Goal: Information Seeking & Learning: Find specific fact

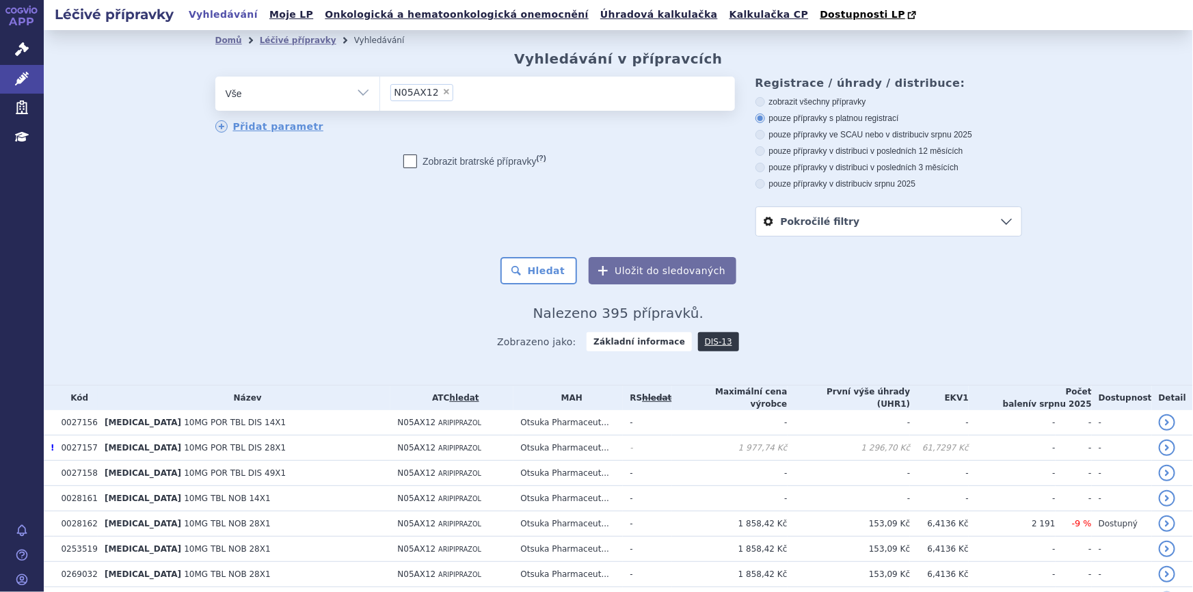
click at [443, 92] on span "×" at bounding box center [447, 92] width 8 height 8
click at [380, 92] on select "N05AX12" at bounding box center [380, 93] width 1 height 34
select select
type input "N06BA09"
select select "N06BA09"
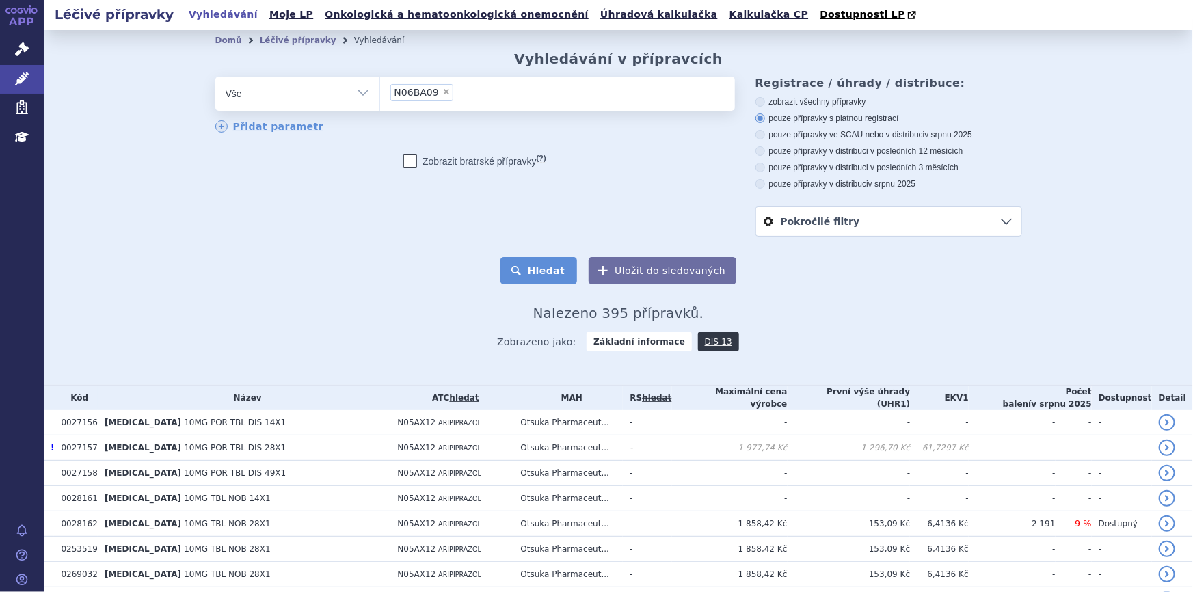
click at [538, 274] on button "Hledat" at bounding box center [539, 270] width 77 height 27
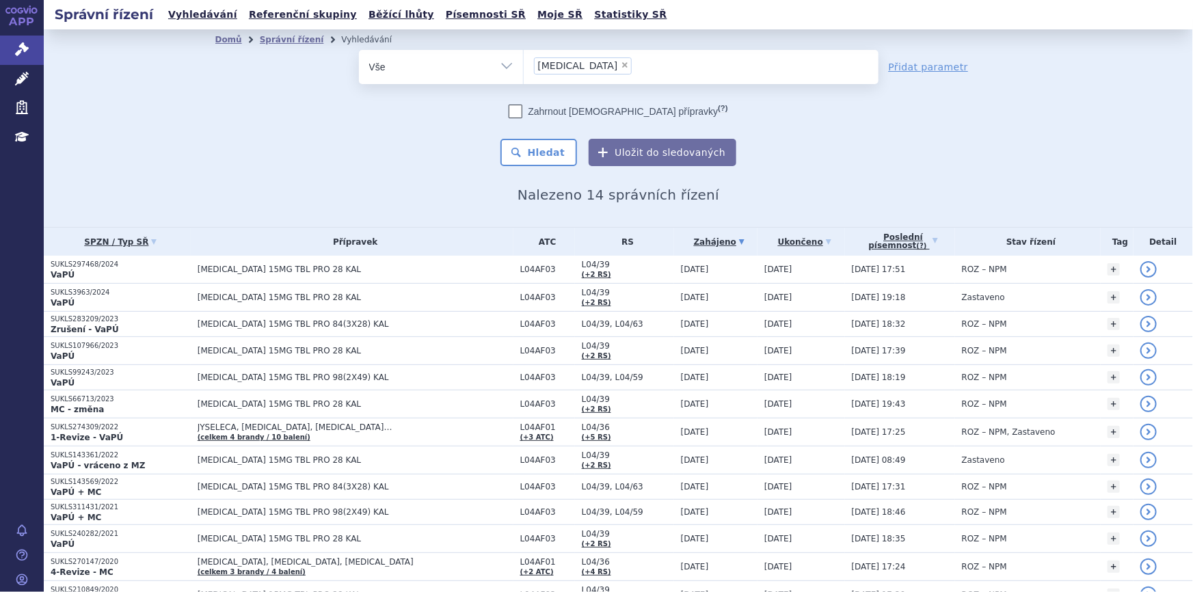
click at [621, 64] on span "×" at bounding box center [625, 65] width 8 height 8
click at [524, 64] on select "rinvoq" at bounding box center [523, 66] width 1 height 34
select select
click at [590, 80] on span at bounding box center [701, 67] width 355 height 34
click at [524, 80] on select "rinvoq" at bounding box center [523, 66] width 1 height 34
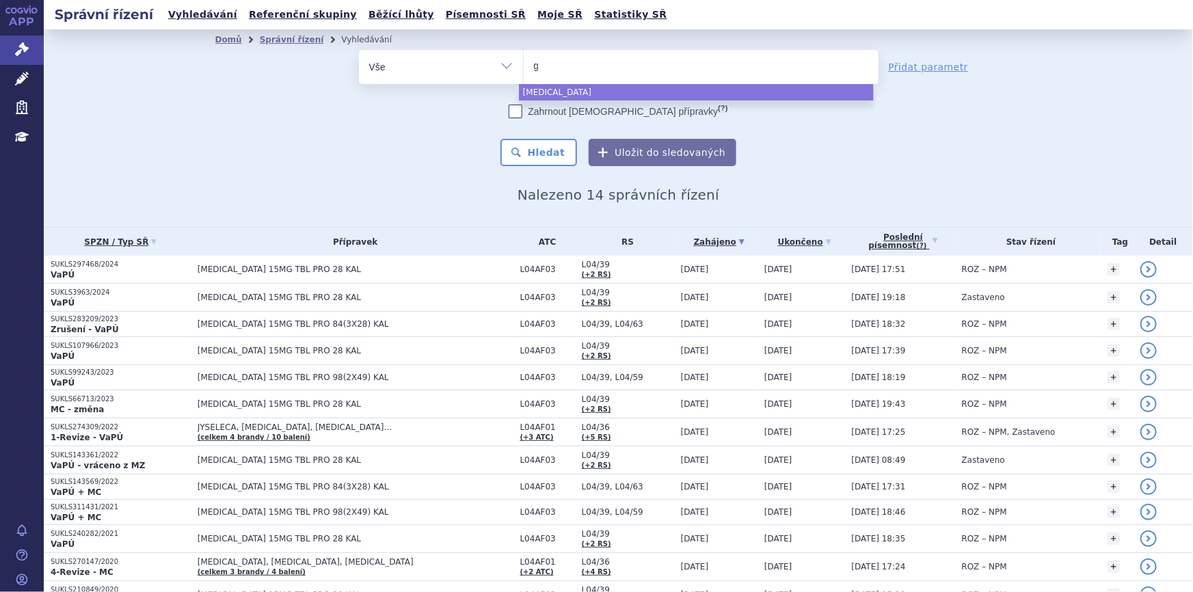
type input "ga"
select select "ga"
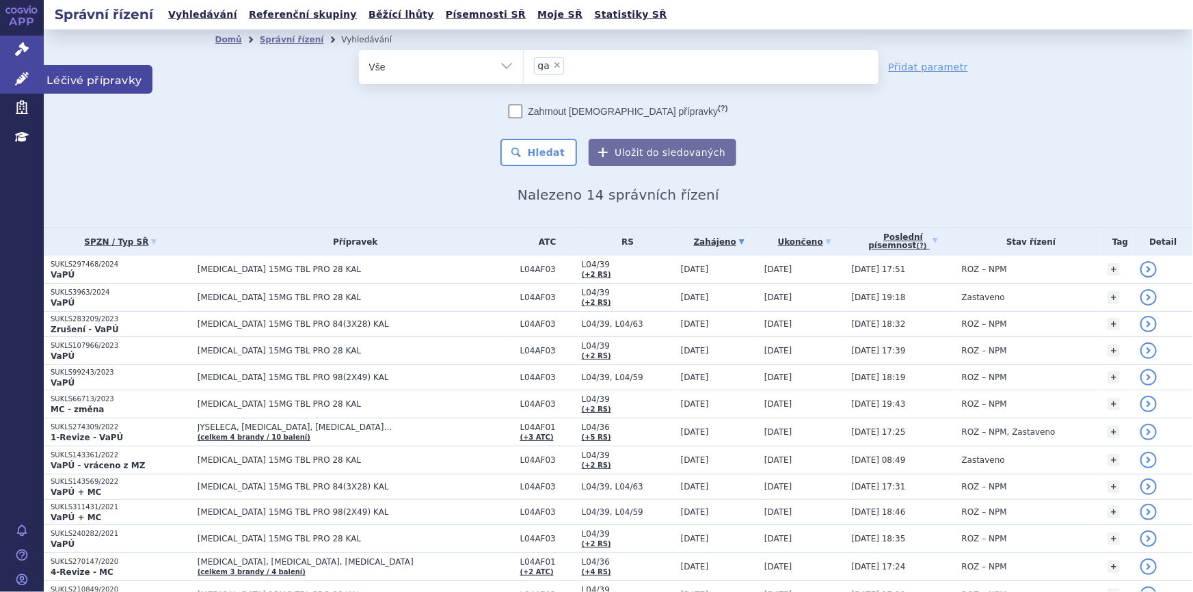
click at [29, 75] on link "Léčivé přípravky" at bounding box center [22, 79] width 44 height 29
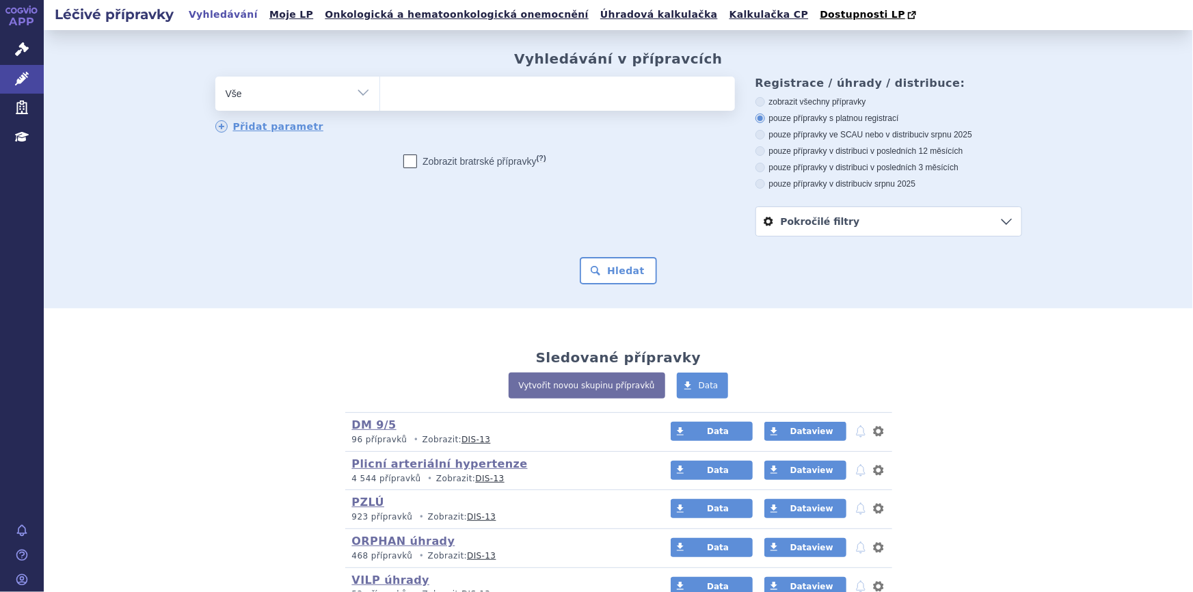
click at [468, 95] on ul at bounding box center [557, 91] width 355 height 29
click at [380, 95] on select at bounding box center [380, 93] width 1 height 34
type input "ga"
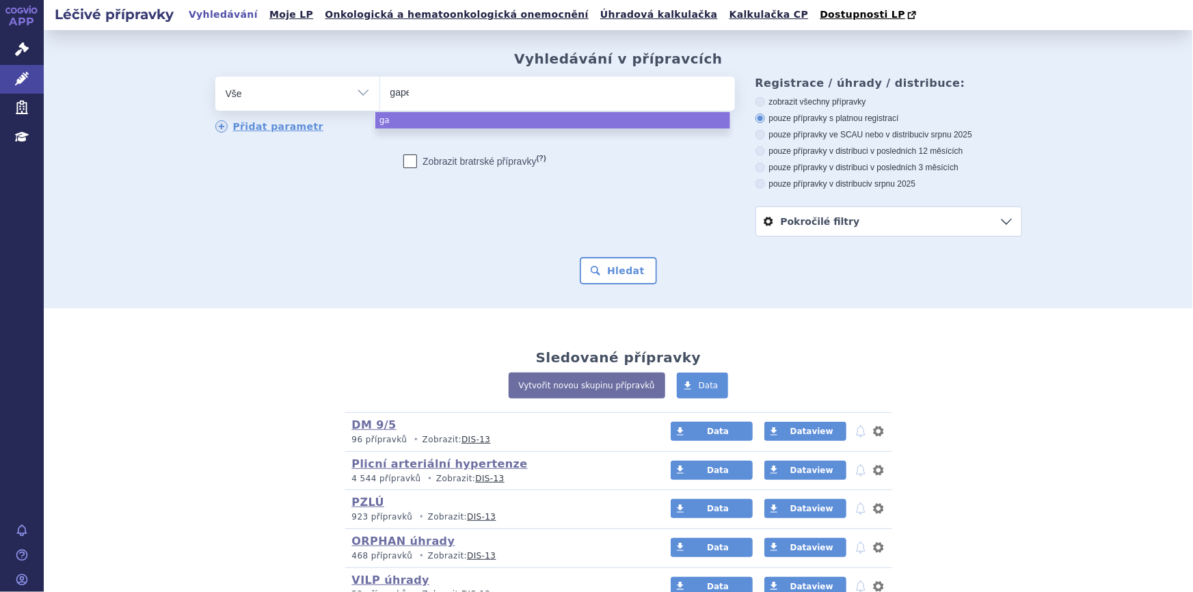
type input "gapen"
type input "gapent"
type input "gapentin"
select select "gapentin"
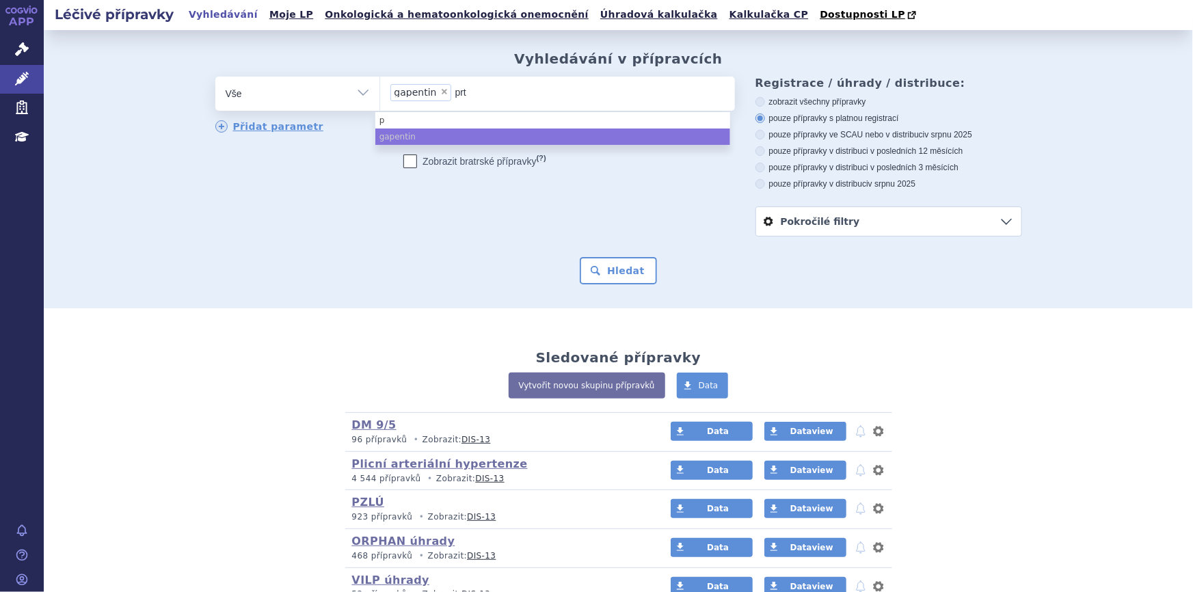
type input "prte"
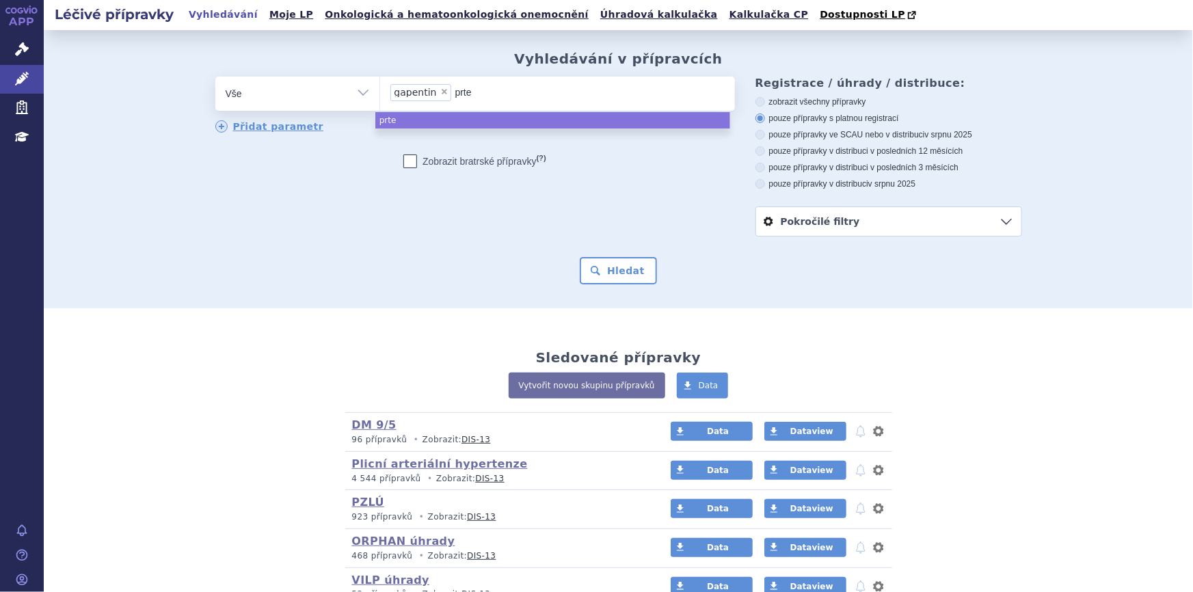
type input "prt"
type input "pr"
type input "pre"
type input "pregab"
type input "pregabal"
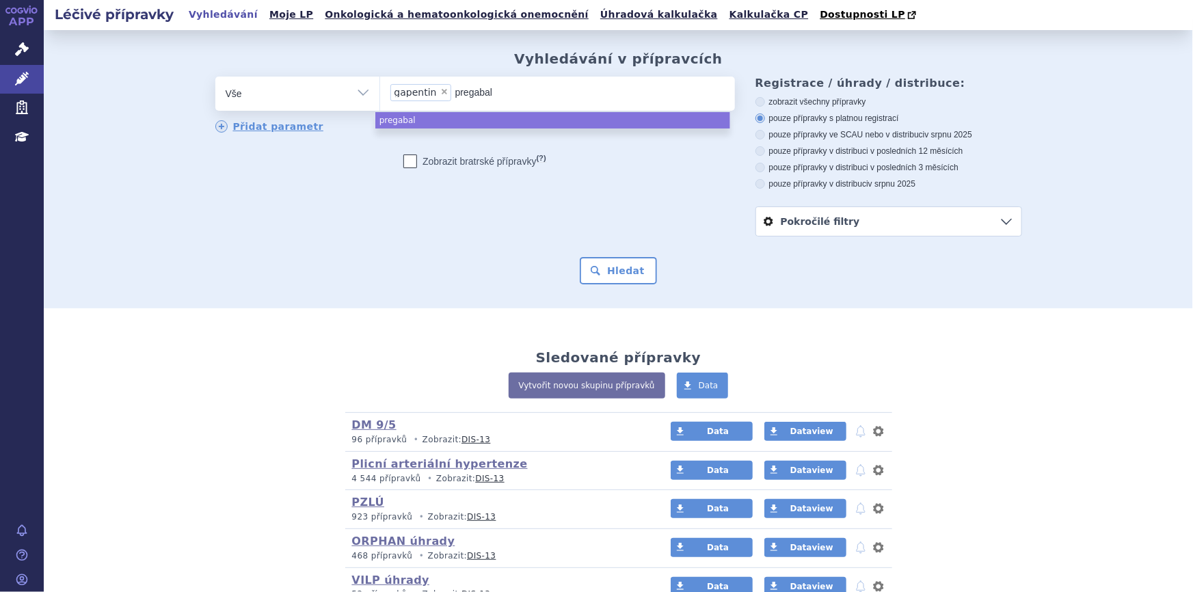
type input "pregabali"
type input "pregabalin"
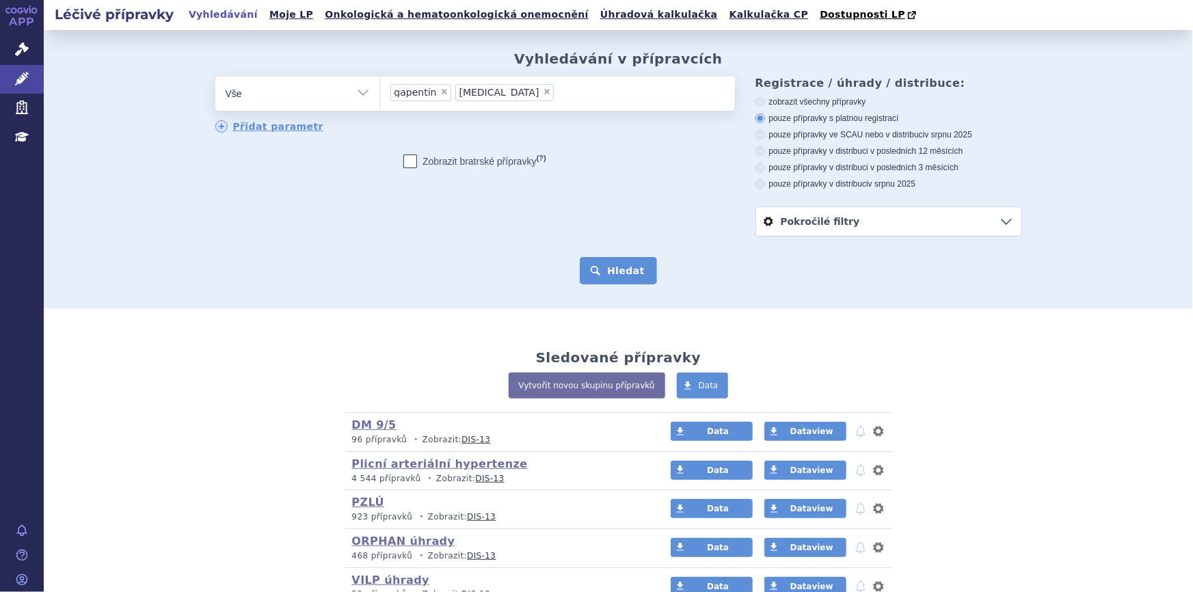
click at [624, 269] on button "Hledat" at bounding box center [618, 270] width 77 height 27
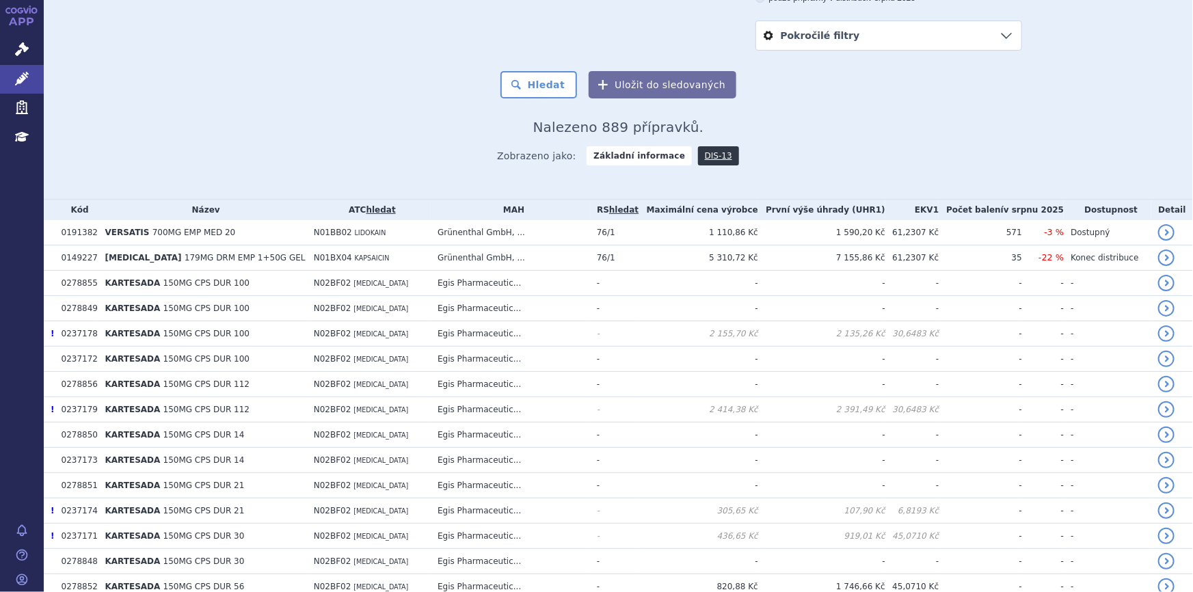
scroll to position [373, 0]
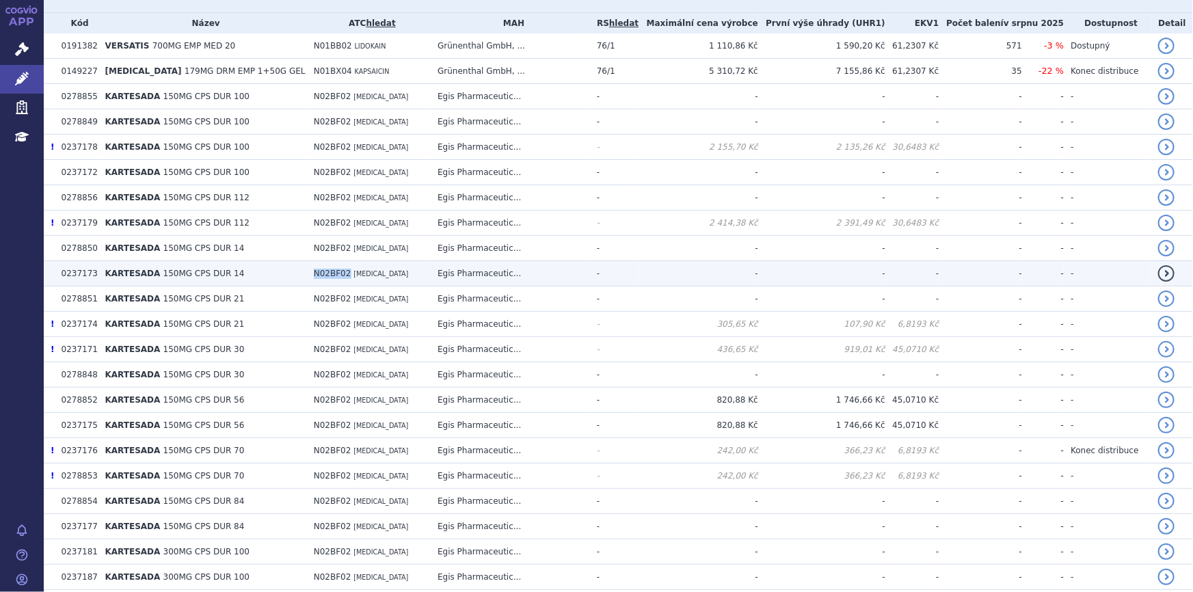
drag, startPoint x: 295, startPoint y: 272, endPoint x: 326, endPoint y: 280, distance: 32.5
click at [326, 280] on td "N02BF02 PREGABALIN" at bounding box center [369, 273] width 124 height 25
copy span "N02BF02"
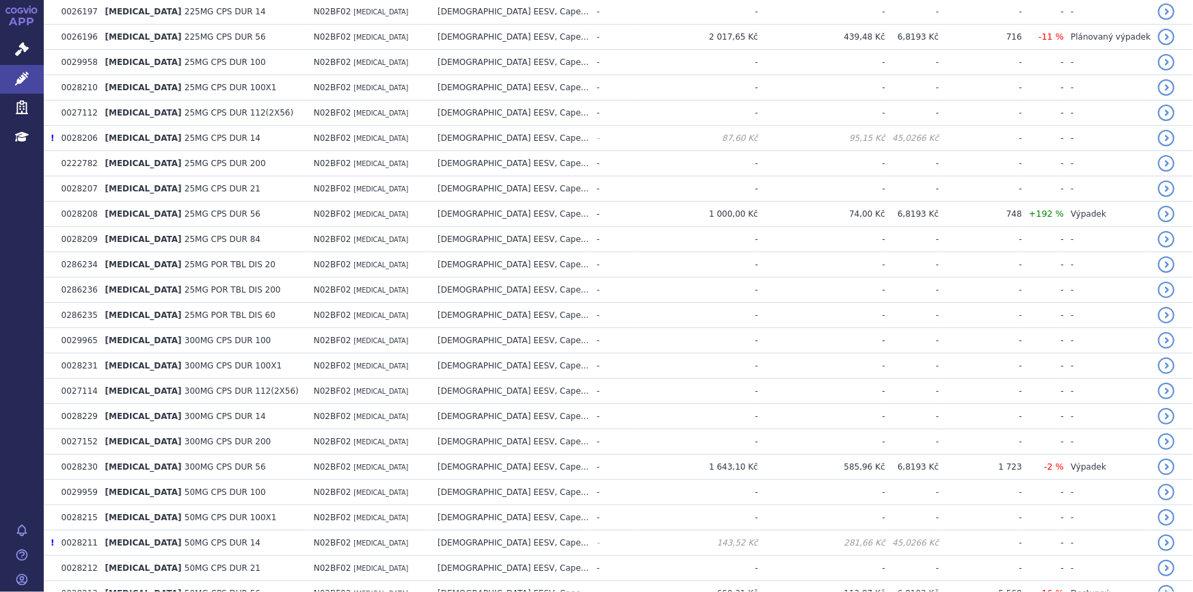
scroll to position [2437, 0]
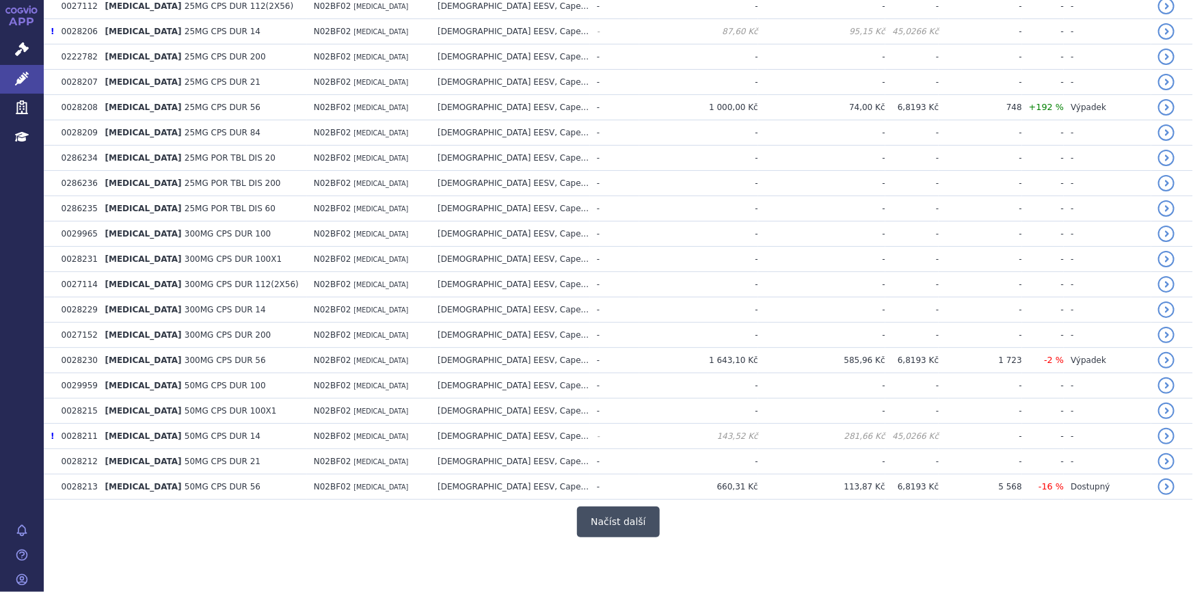
click at [610, 520] on button "Načíst další" at bounding box center [618, 522] width 82 height 31
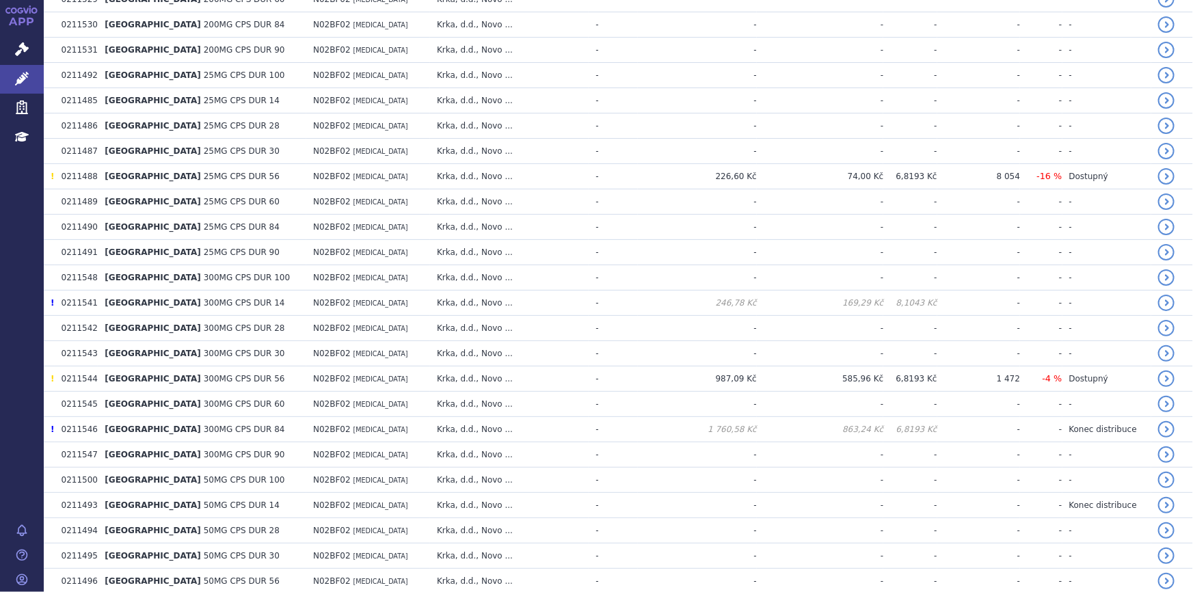
scroll to position [4960, 0]
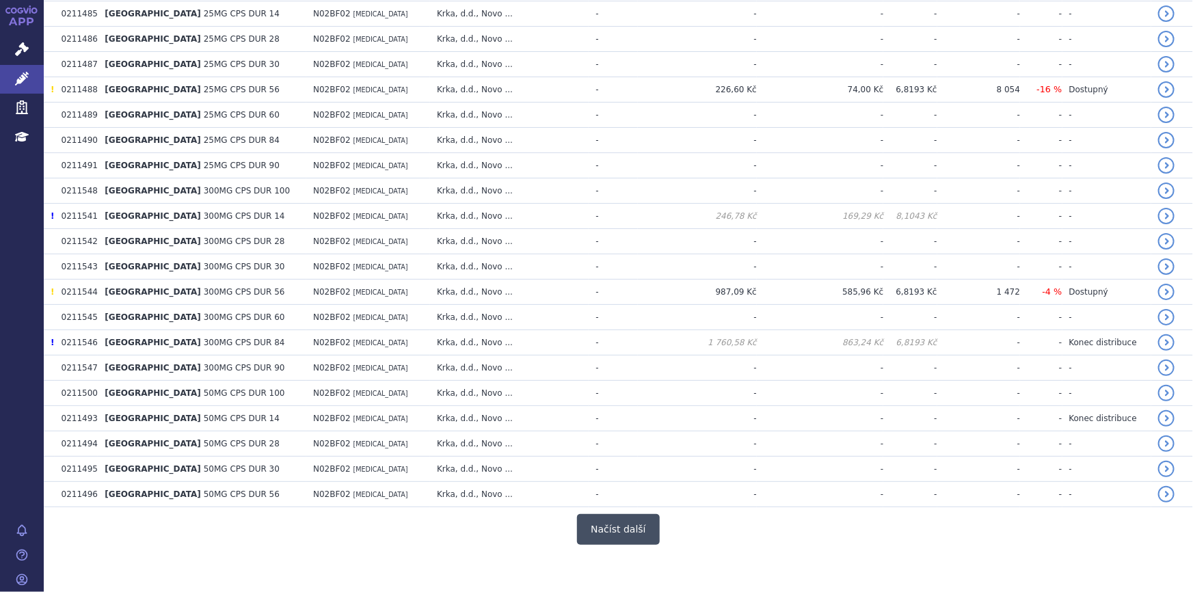
click at [635, 522] on button "Načíst další" at bounding box center [618, 529] width 82 height 31
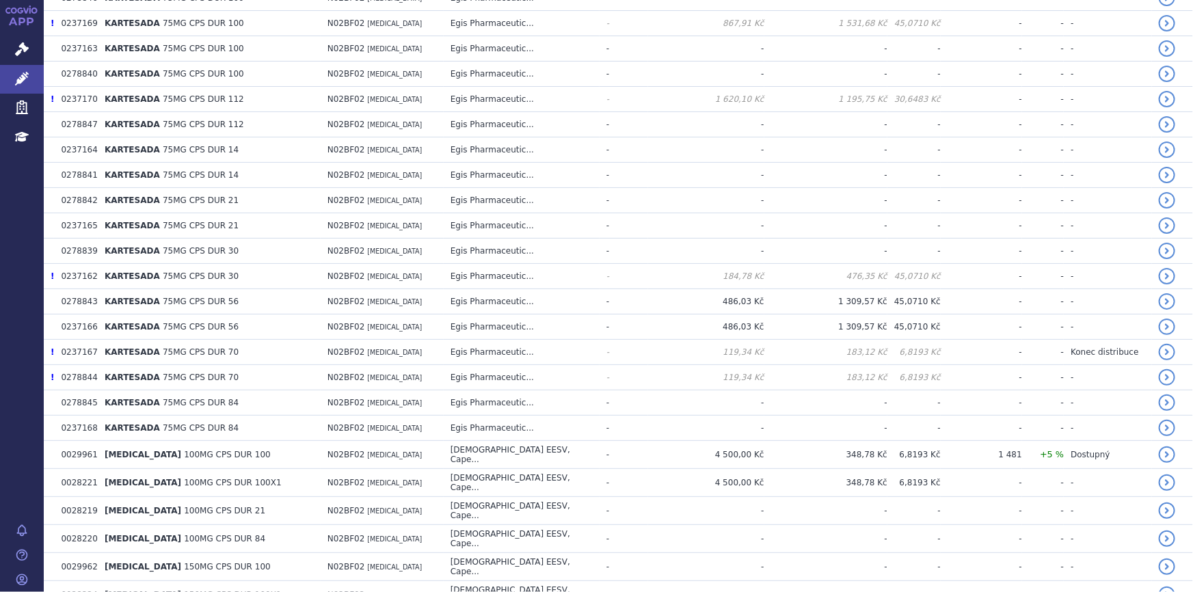
scroll to position [0, 0]
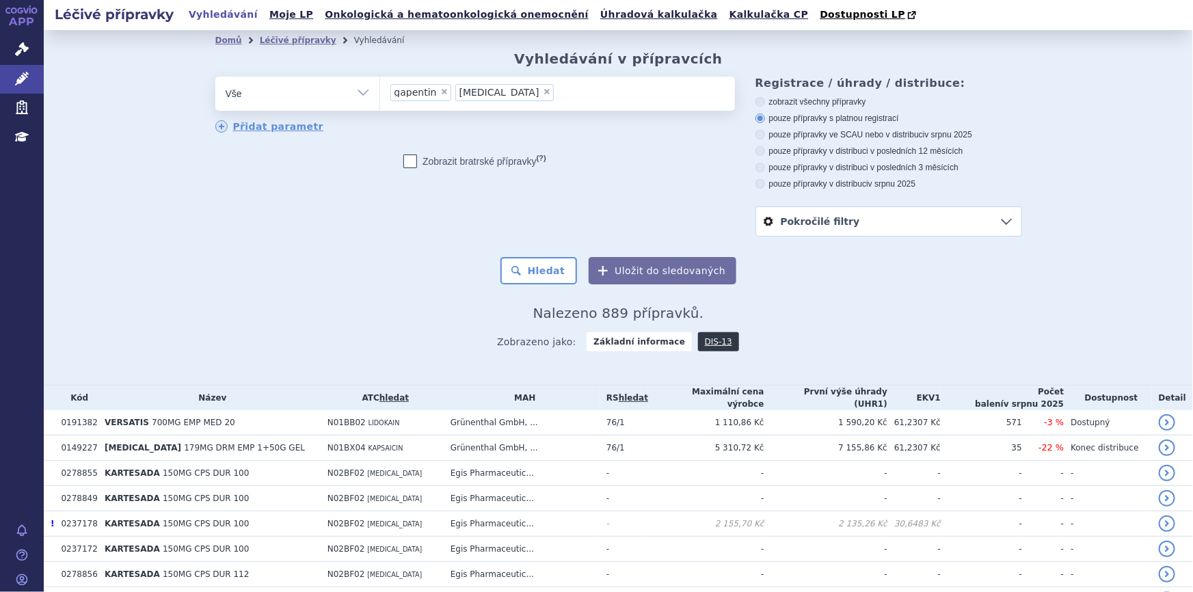
drag, startPoint x: 500, startPoint y: 90, endPoint x: 500, endPoint y: 101, distance: 10.9
click at [543, 92] on span "×" at bounding box center [547, 92] width 8 height 8
click at [380, 92] on select "gapentin pregabalin" at bounding box center [380, 93] width 1 height 34
click at [520, 268] on button "Hledat" at bounding box center [539, 270] width 77 height 27
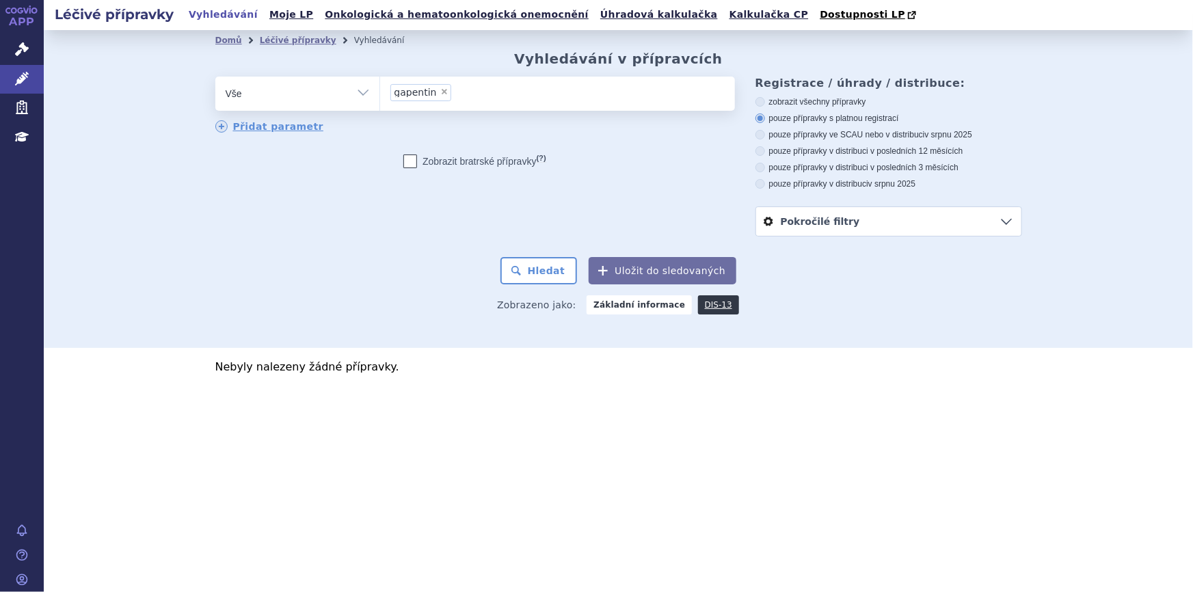
click at [449, 96] on ul "× gapentin" at bounding box center [557, 92] width 355 height 30
click at [380, 96] on select "gapentin" at bounding box center [380, 93] width 1 height 34
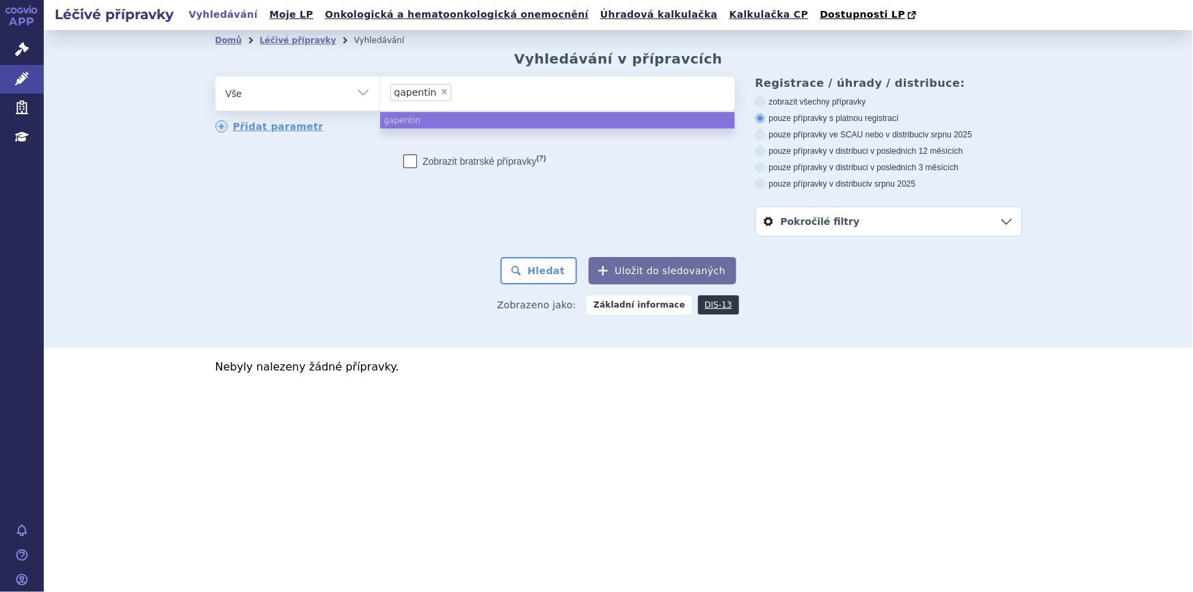
select select
type input "gapenti"
type input "gapen"
type input "gape"
type input "ga"
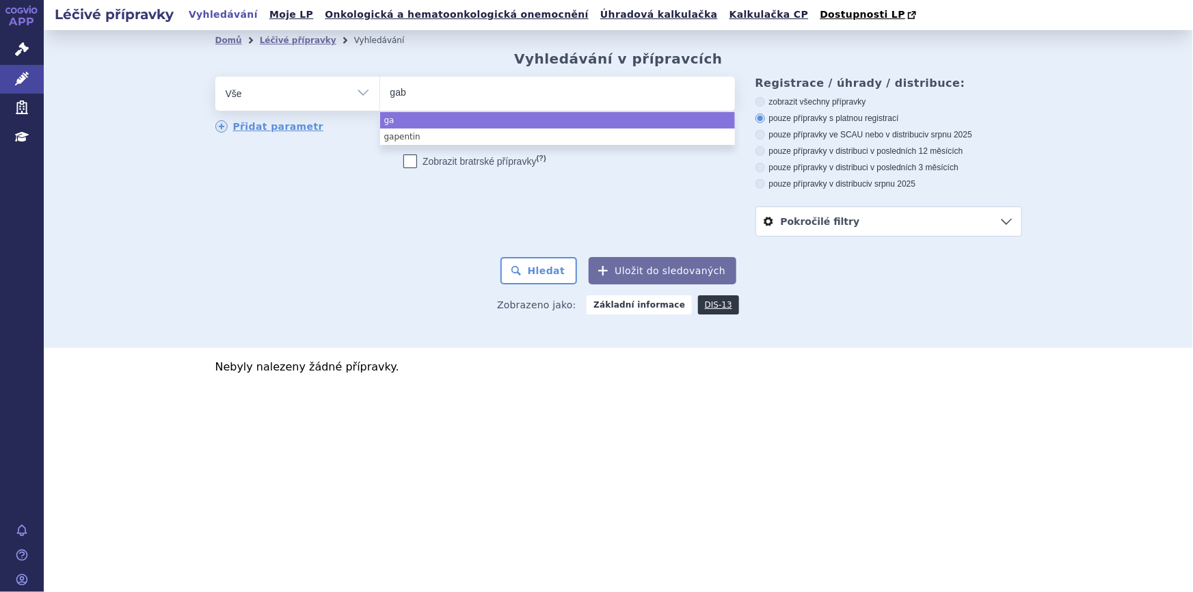
type input "gaba"
type input "gabaoe"
type input "gabaoent"
type input "gabaoentin"
type input "gabaoenti"
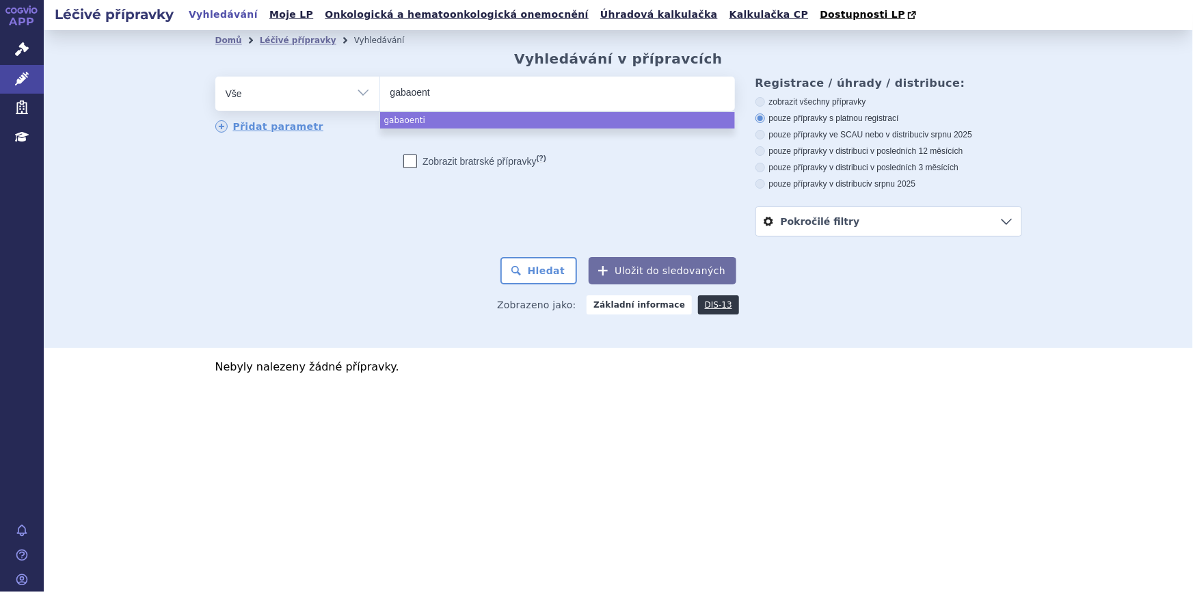
type input "gabaoen"
type input "gabaoe"
type input "gabao"
type input "gaba"
type input "gabap"
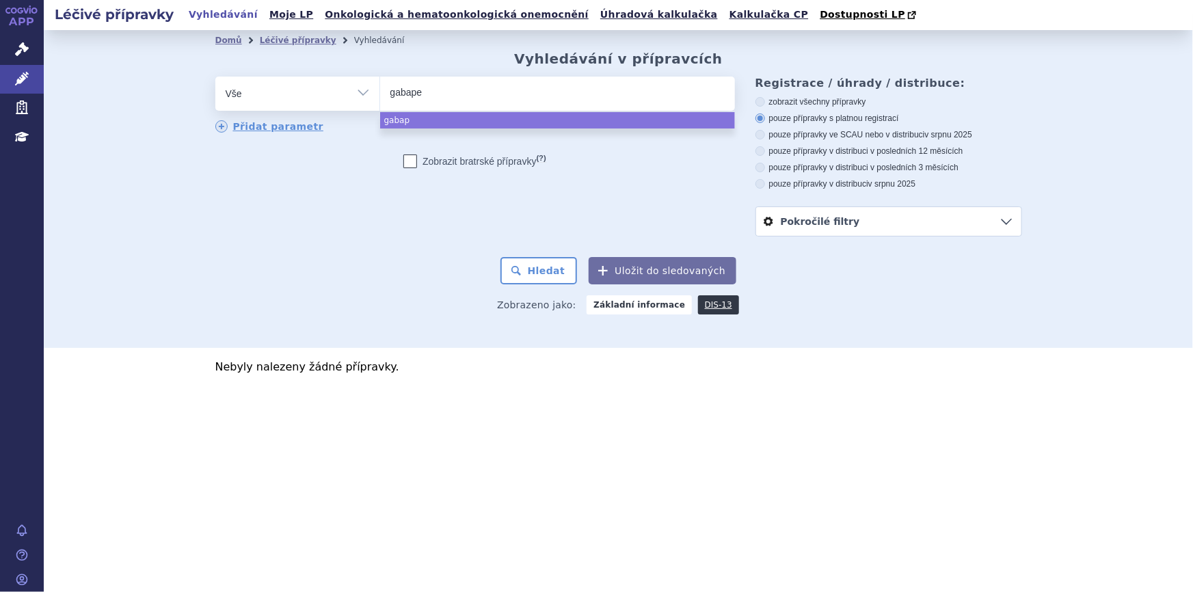
type input "gabapen"
type input "gabapenti"
type input "[MEDICAL_DATA]"
select select "[MEDICAL_DATA]"
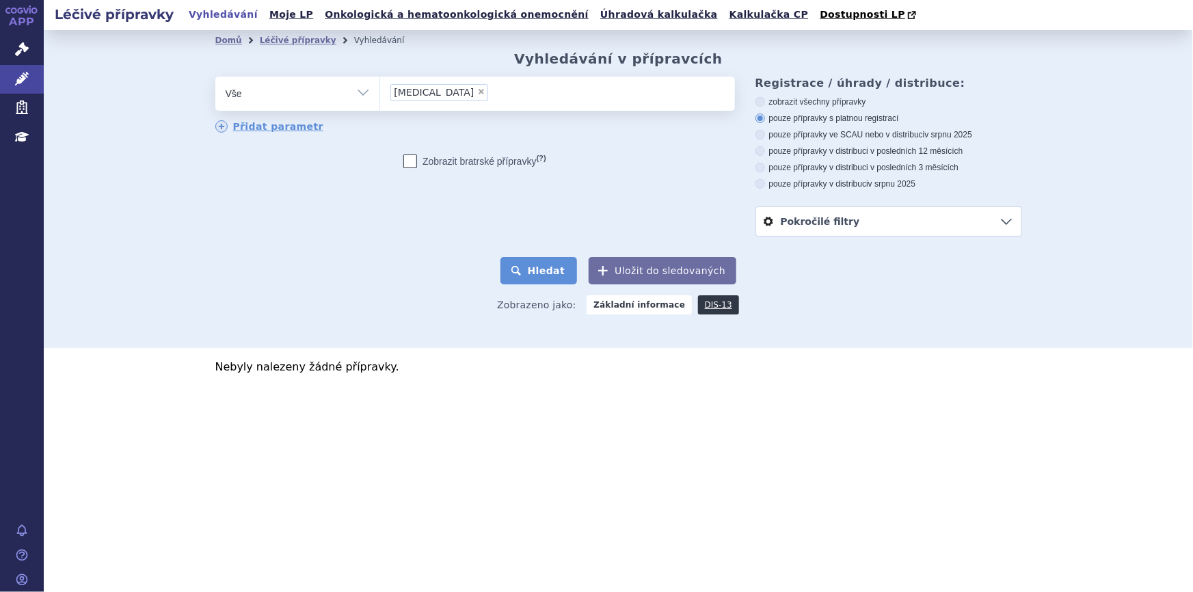
click at [540, 265] on button "Hledat" at bounding box center [539, 270] width 77 height 27
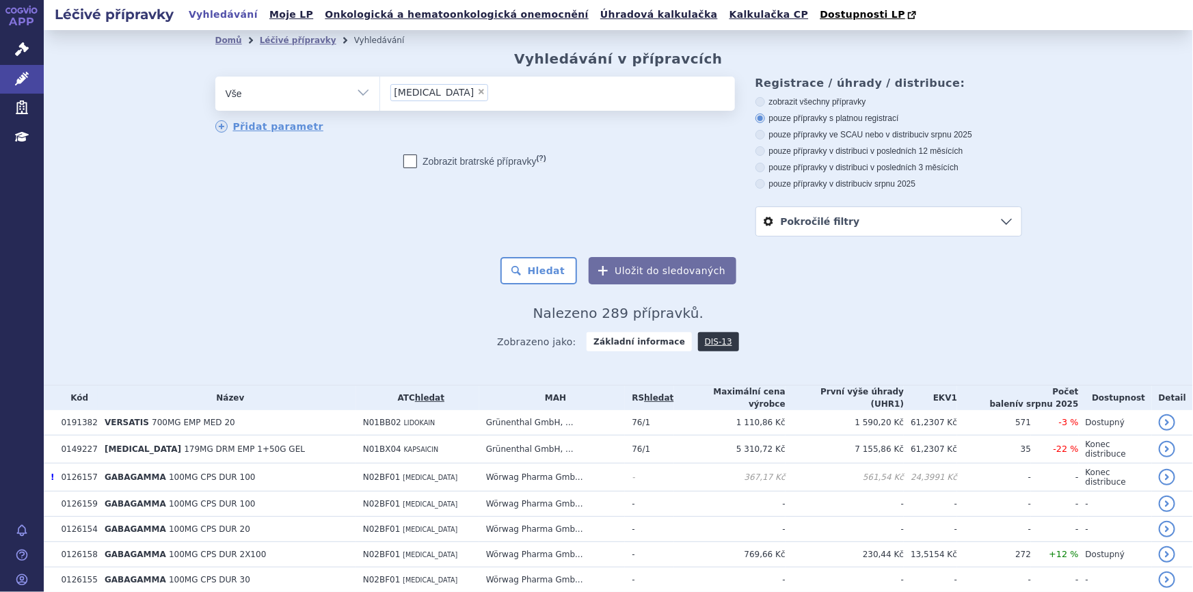
click at [477, 92] on span "×" at bounding box center [481, 92] width 8 height 8
click at [380, 92] on select "[MEDICAL_DATA]" at bounding box center [380, 93] width 1 height 34
select select
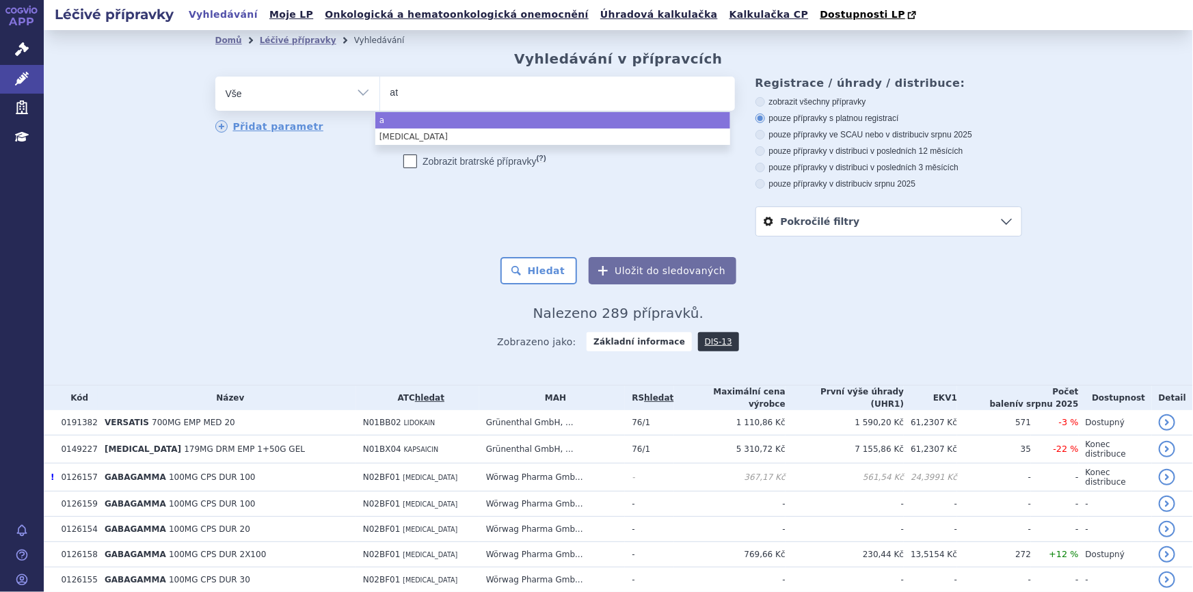
type input "ato"
type input "atomo"
type input "atomox"
type input "atomoxe"
type input "atomoxeti"
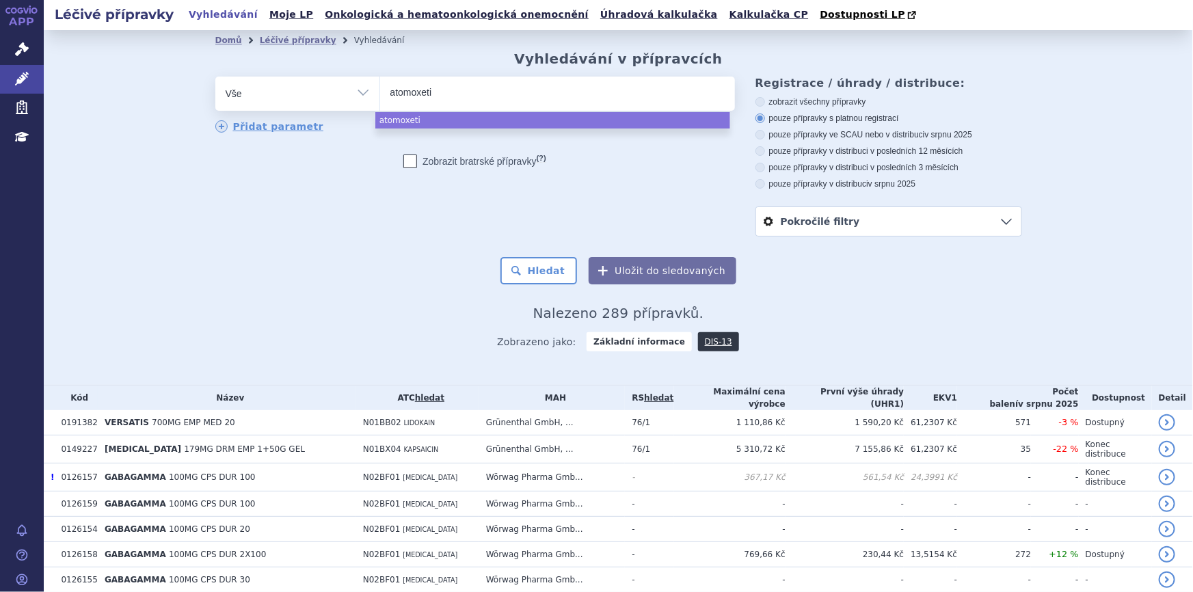
type input "atomoxetin"
select select "atomoxetin"
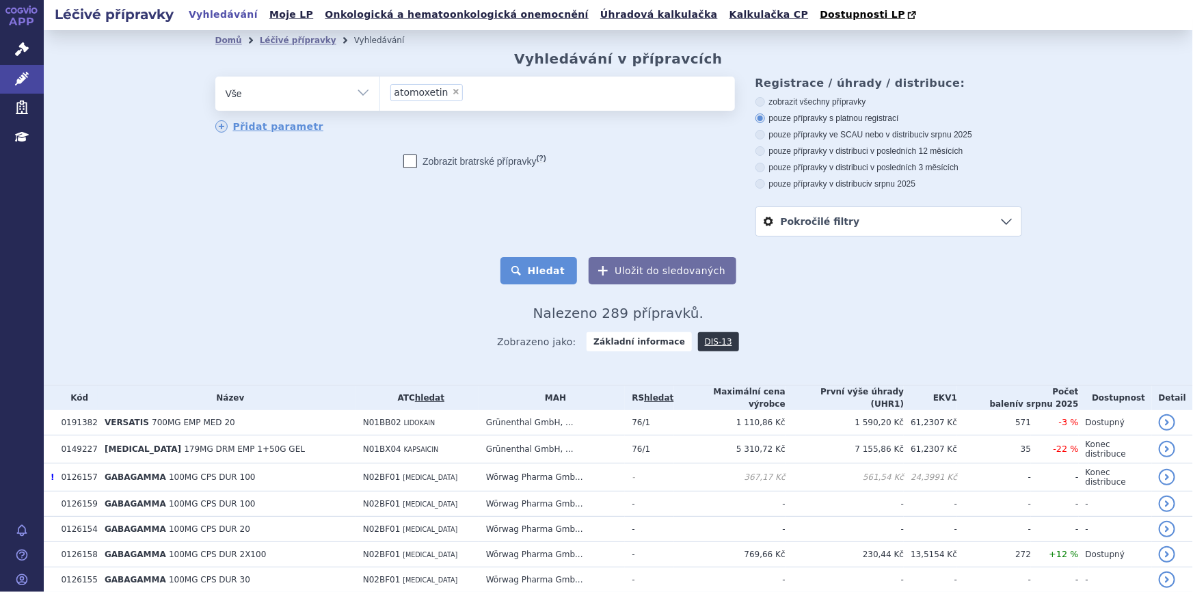
click at [531, 274] on button "Hledat" at bounding box center [539, 270] width 77 height 27
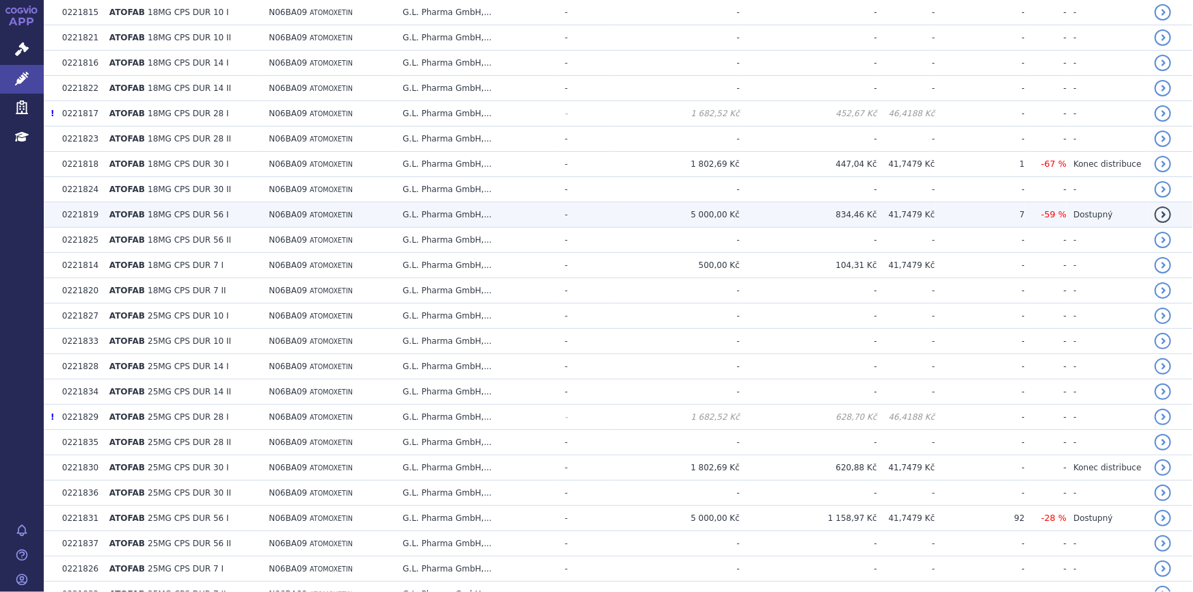
scroll to position [745, 0]
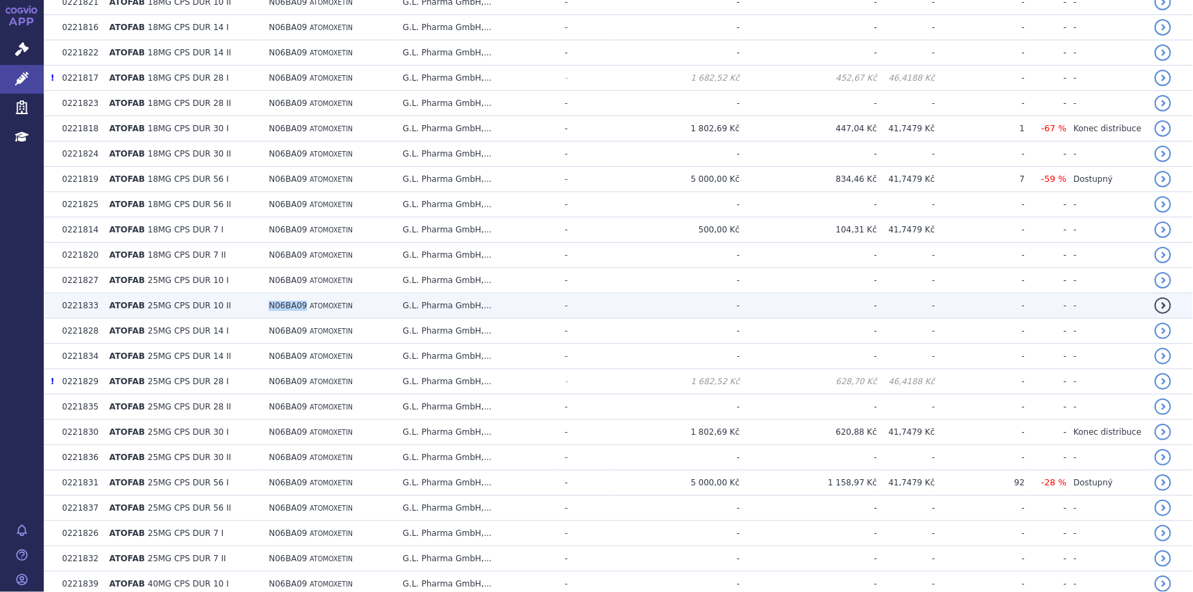
drag, startPoint x: 272, startPoint y: 307, endPoint x: 306, endPoint y: 307, distance: 34.2
click at [306, 307] on td "N06BA09 ATOMOXETIN" at bounding box center [329, 305] width 134 height 25
copy span "N06BA09"
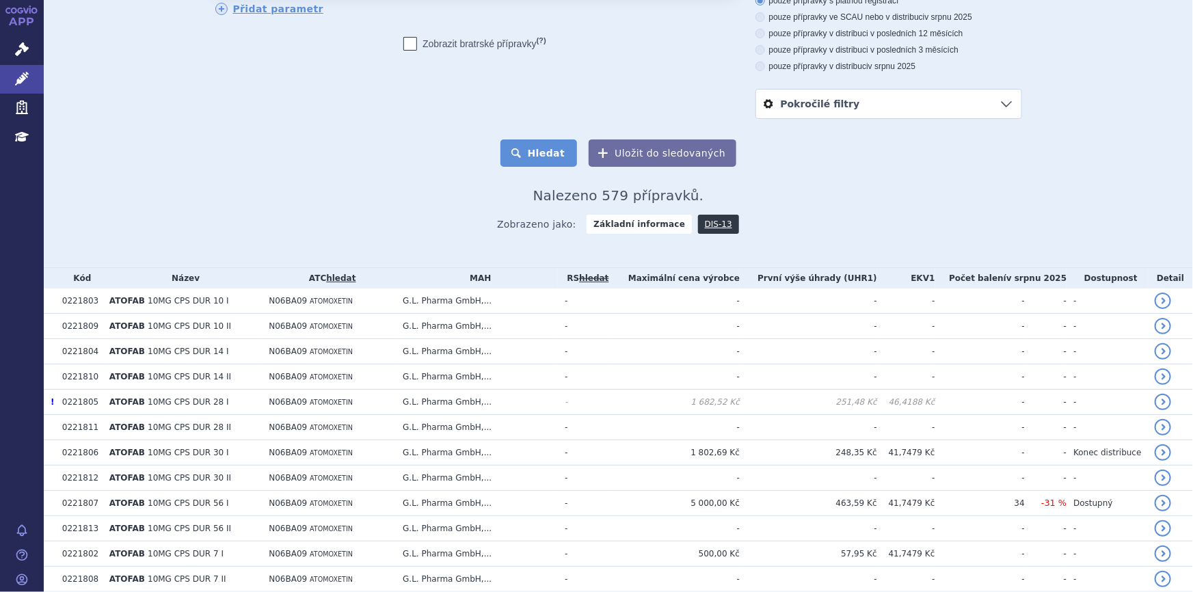
scroll to position [0, 0]
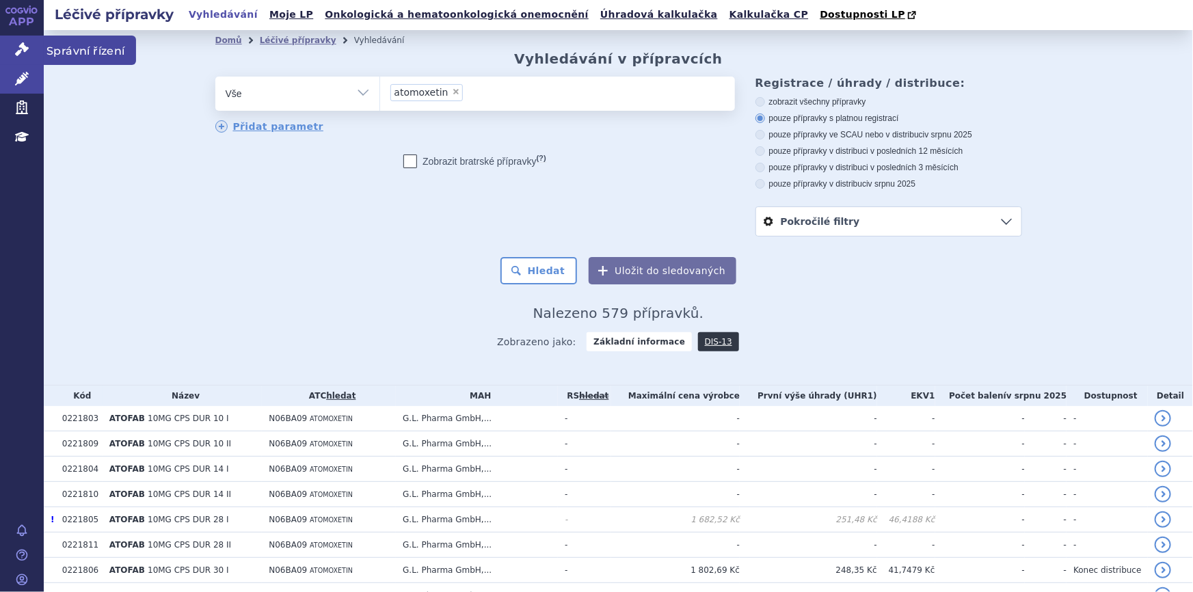
click at [17, 52] on icon at bounding box center [22, 49] width 14 height 14
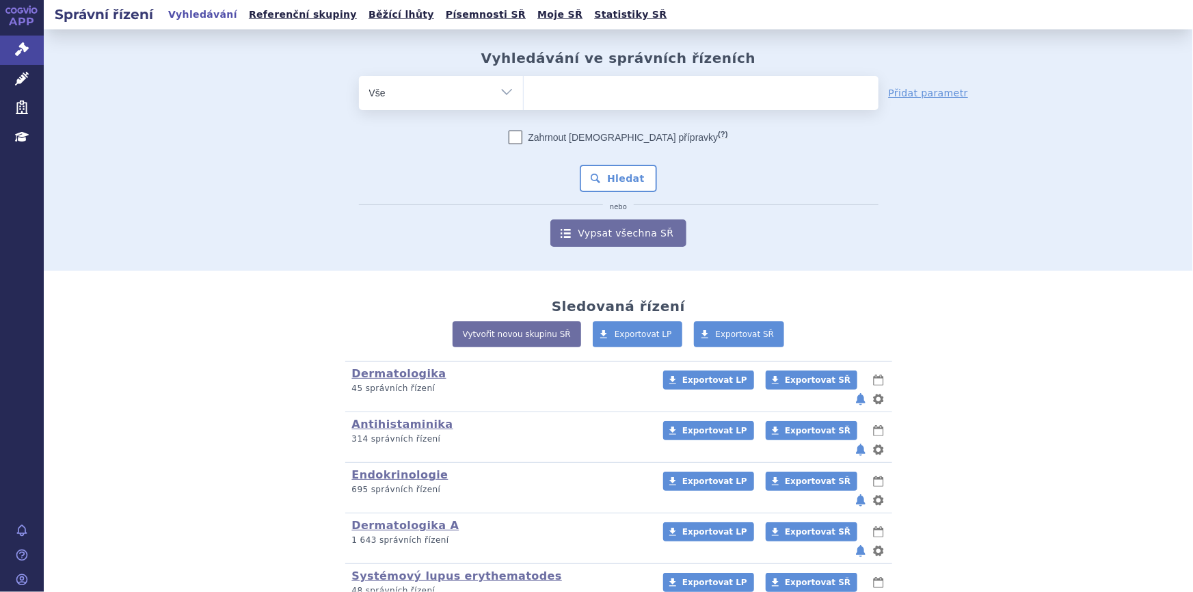
click at [615, 103] on ul at bounding box center [701, 90] width 355 height 29
click at [524, 103] on select at bounding box center [523, 92] width 1 height 34
click at [602, 92] on ul at bounding box center [701, 90] width 355 height 29
click at [524, 92] on select at bounding box center [523, 92] width 1 height 34
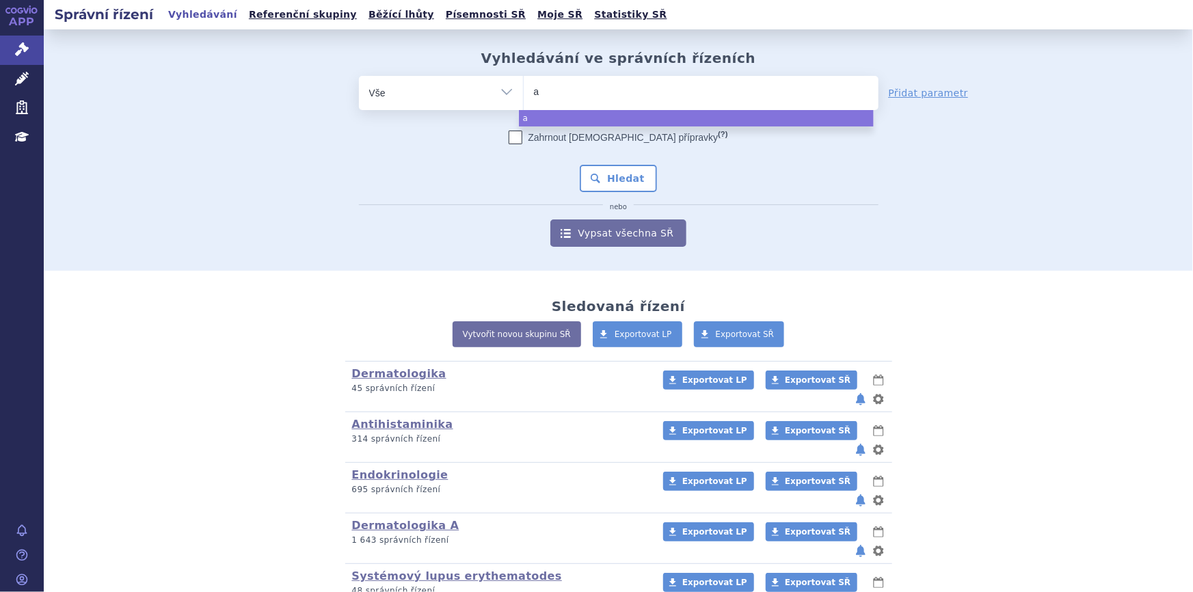
type input "at"
type input "ato"
type input "atomo"
type input "atomox"
type input "atomoxe"
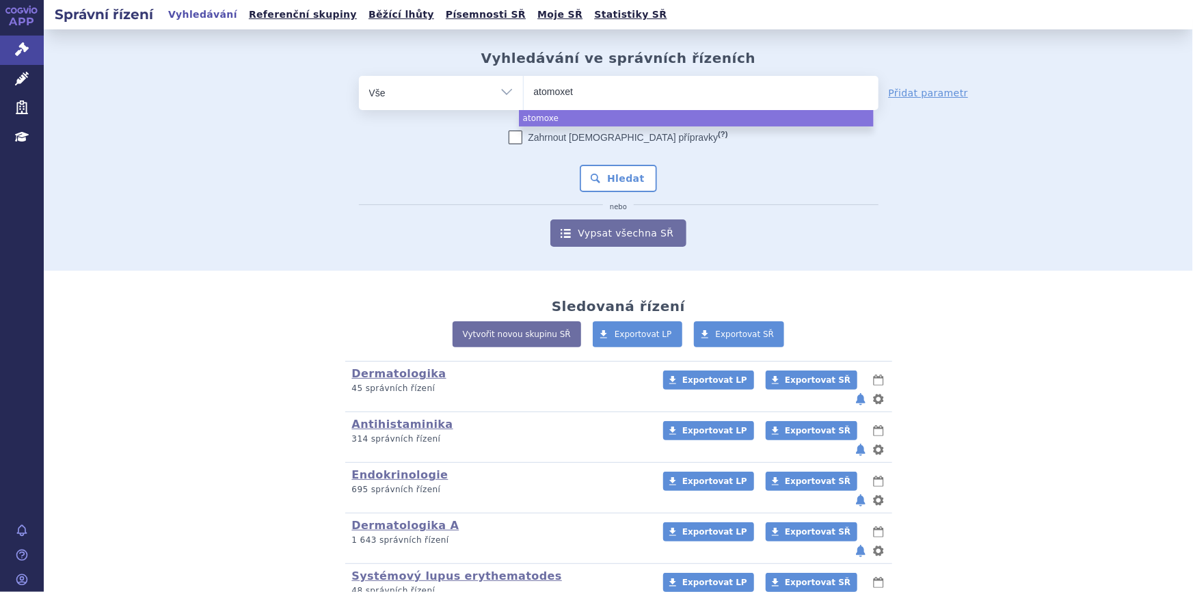
type input "atomoxeti"
type input "atomoxetin"
select select "atomoxetin"
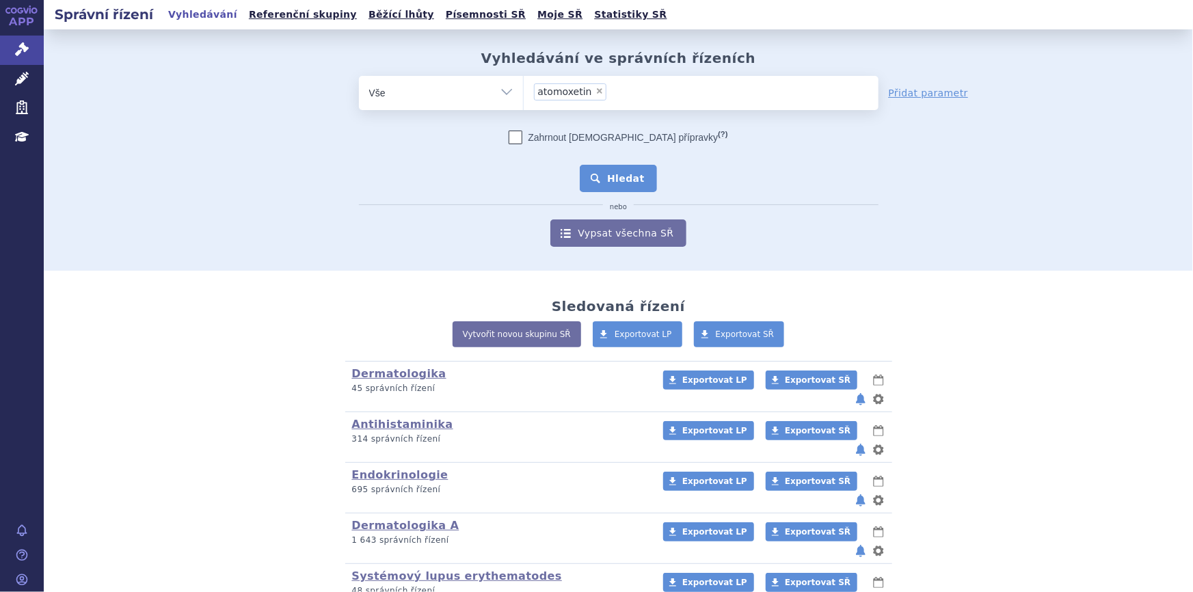
click at [625, 183] on button "Hledat" at bounding box center [618, 178] width 77 height 27
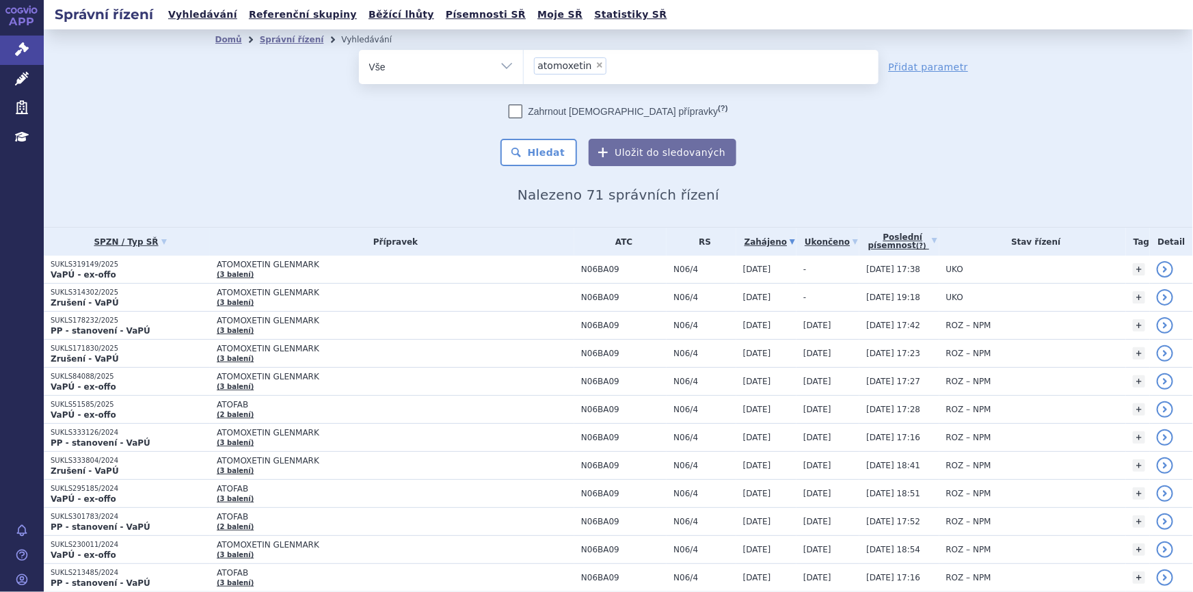
click at [609, 66] on ul "× atomoxetin" at bounding box center [701, 65] width 355 height 30
click at [524, 66] on select "atomoxetin" at bounding box center [523, 66] width 1 height 34
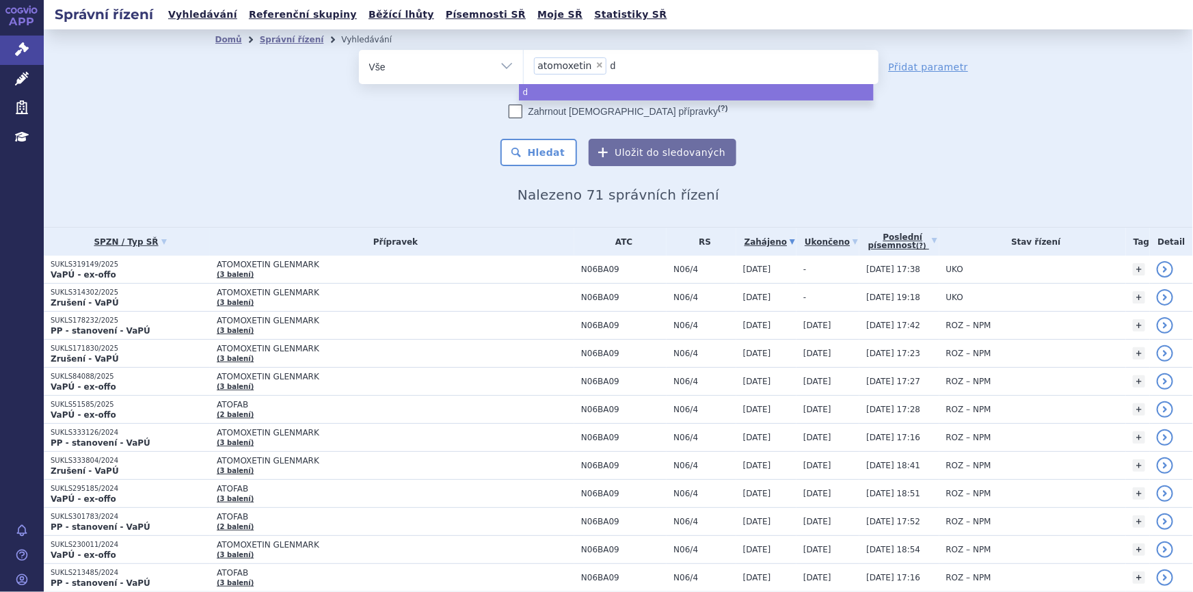
type input "dt"
type input "d"
type input "st"
type input "stra"
type input "strate"
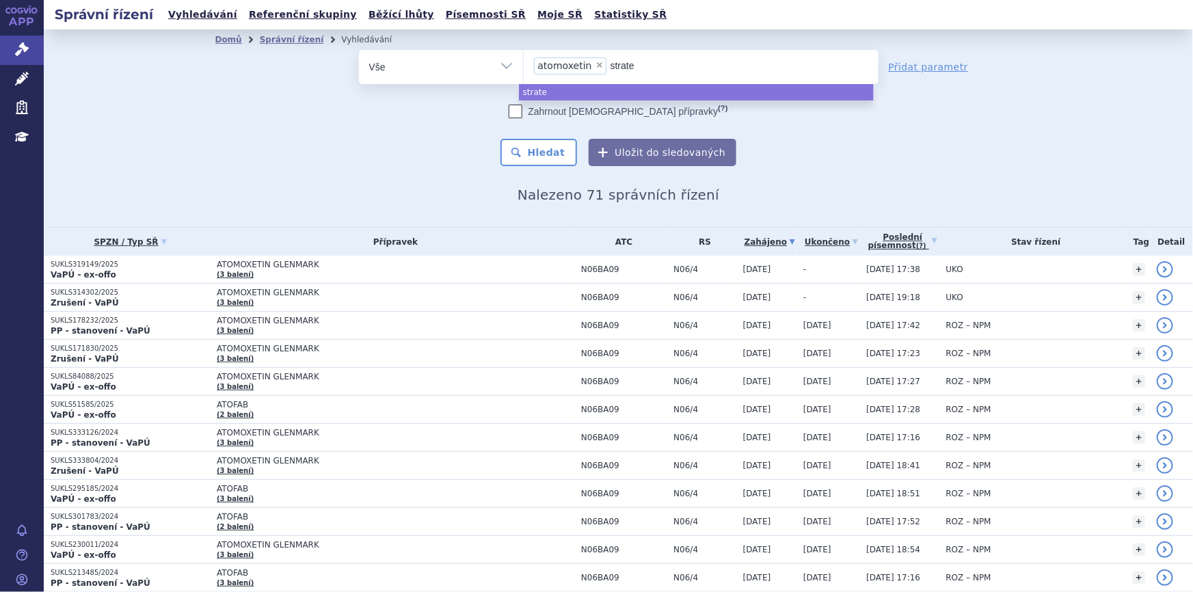
type input "[PERSON_NAME]"
type input "stratera"
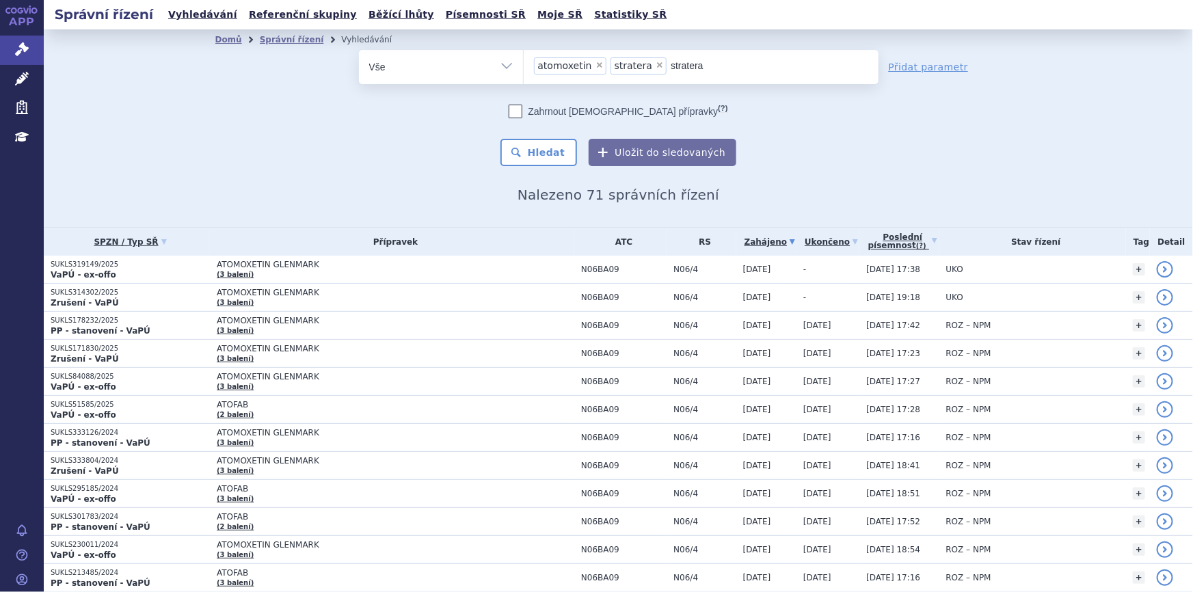
type input "strater"
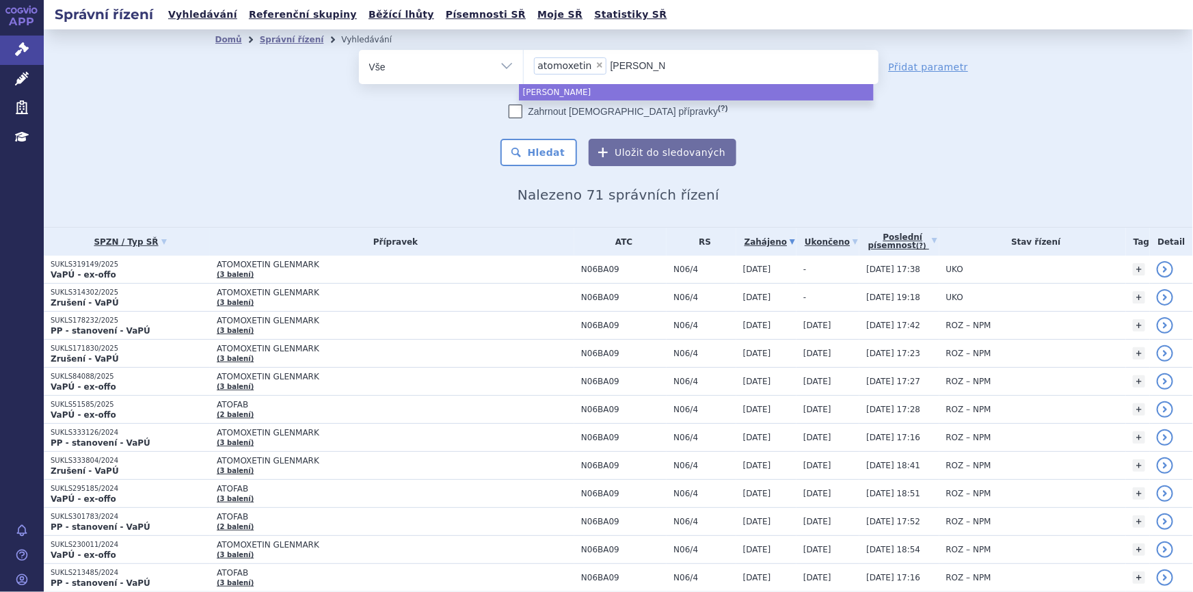
type input "strate"
type input "strat"
type input "str"
type input "st"
type input "stt"
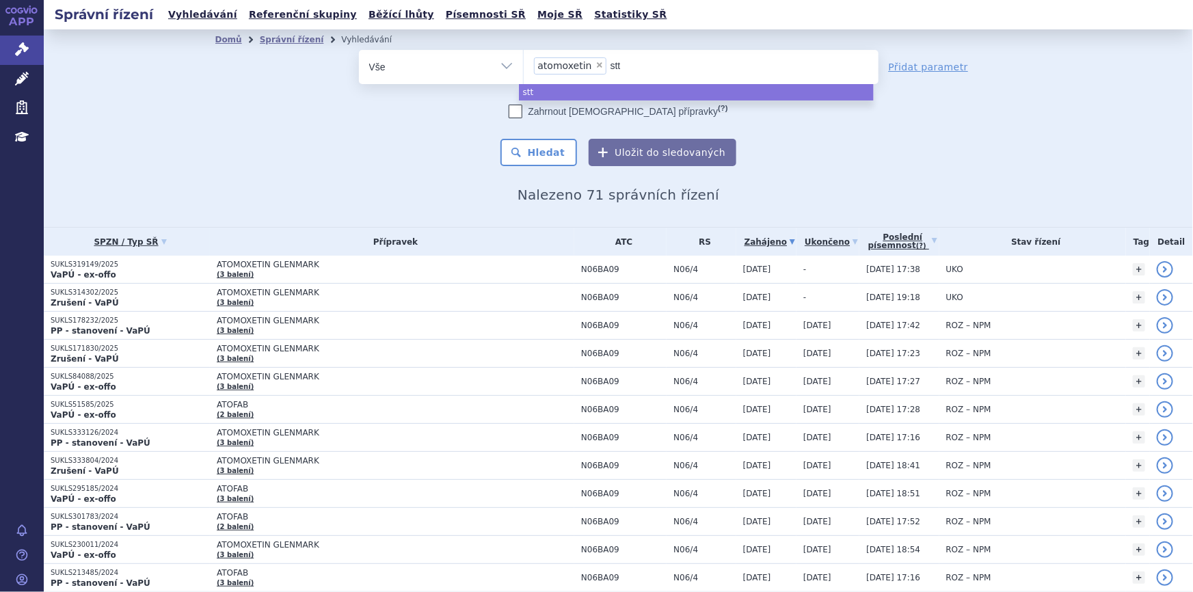
type input "sttr"
type input "sttra"
type input "sttrate"
type input "sttratera"
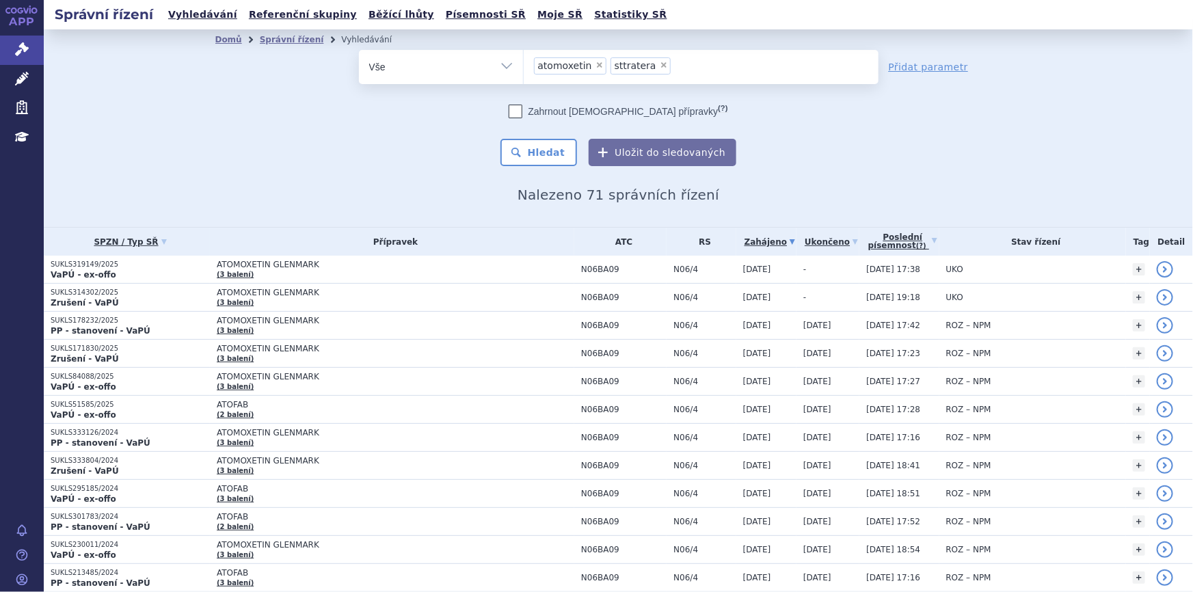
type input "sttratera"
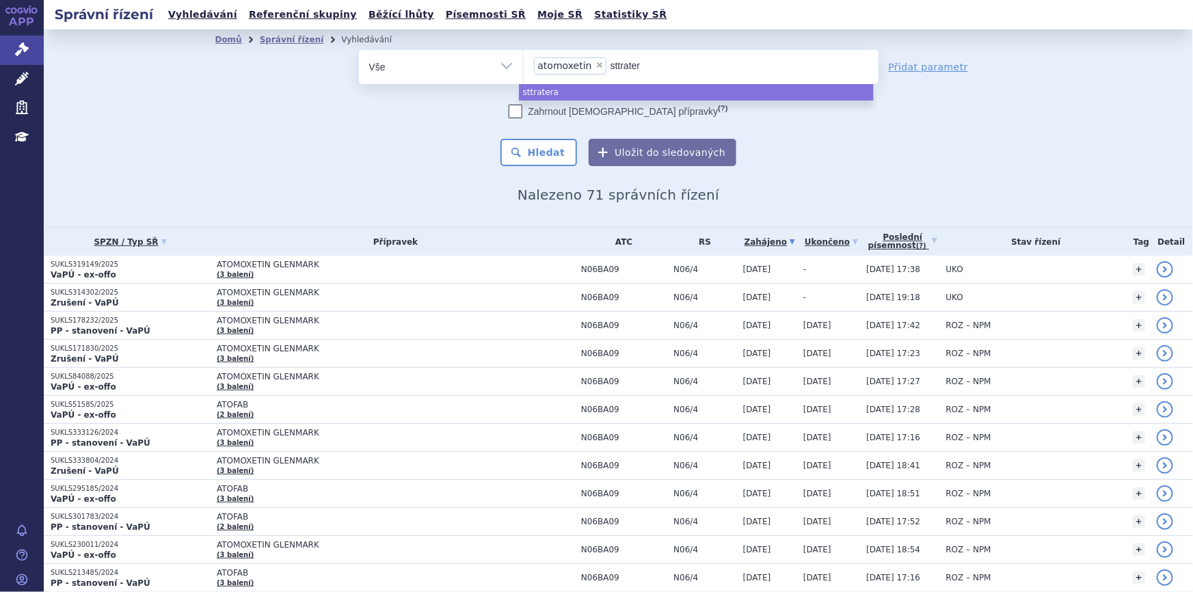
type input "sttrate"
type input "sttra"
type input "sttr"
type input "st"
type input "stra"
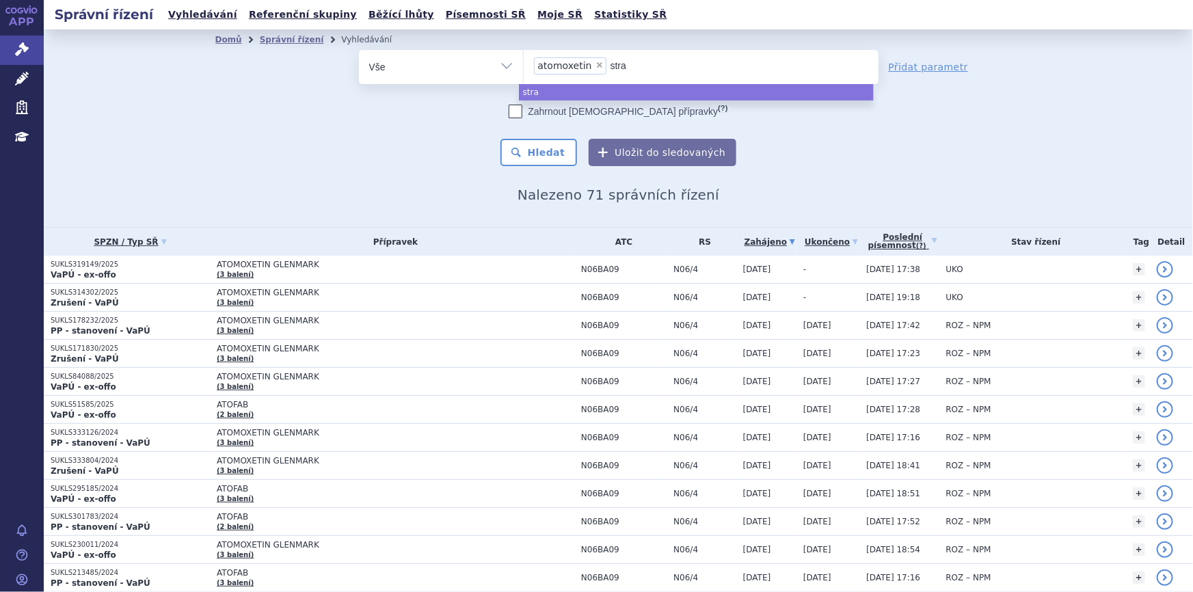
type input "strat"
type input "stratt"
type input "stratter"
type input "strattera"
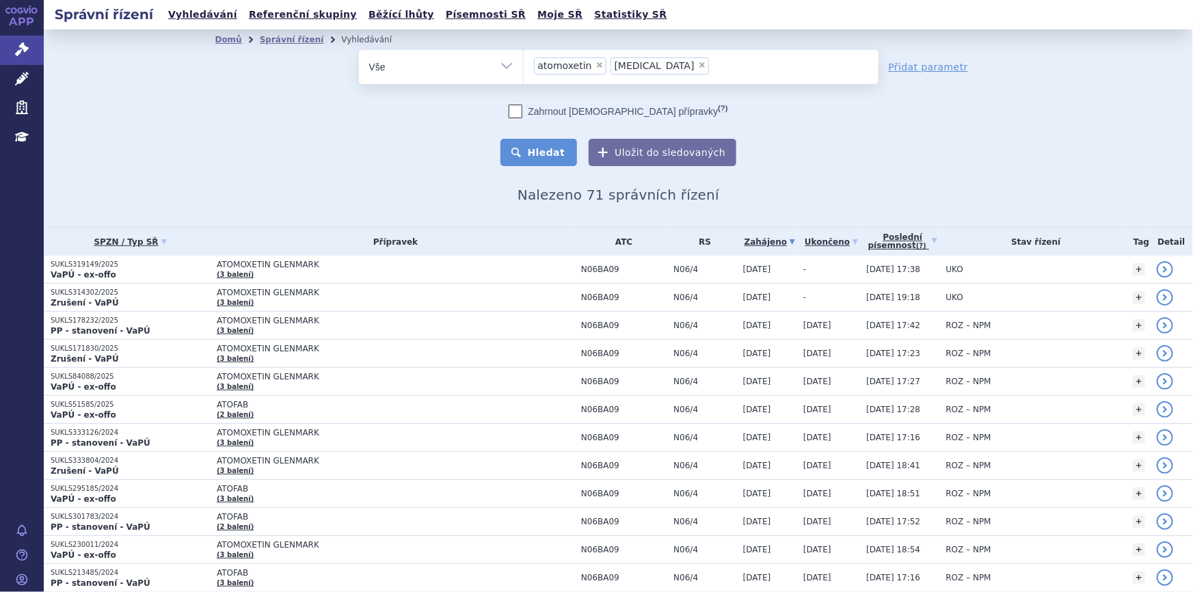
click at [562, 161] on button "Hledat" at bounding box center [539, 152] width 77 height 27
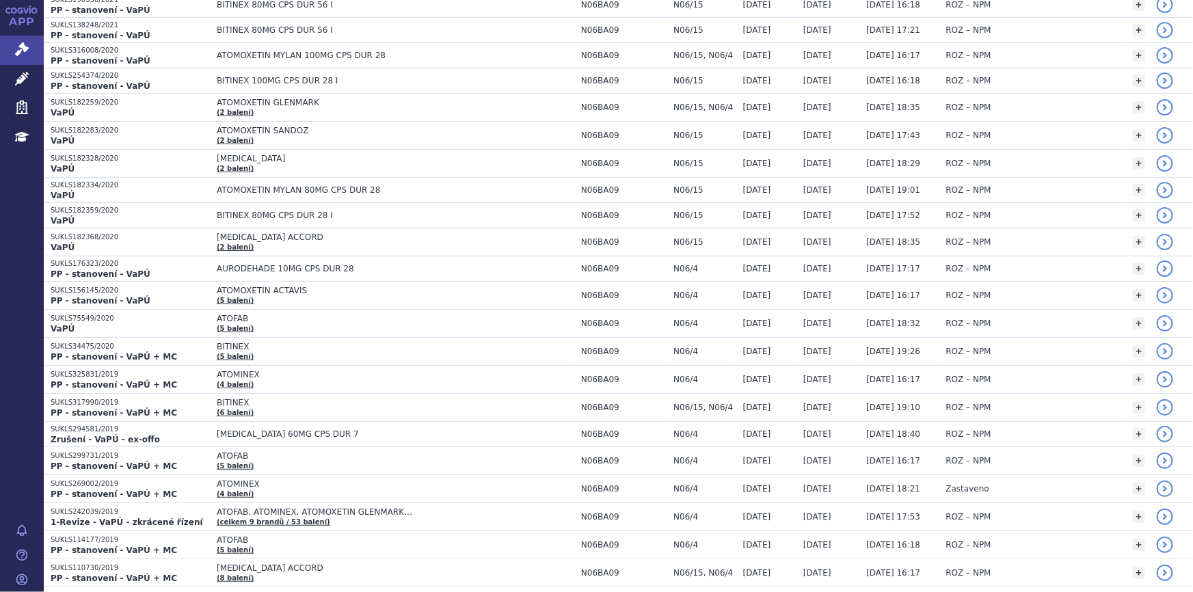
scroll to position [1243, 0]
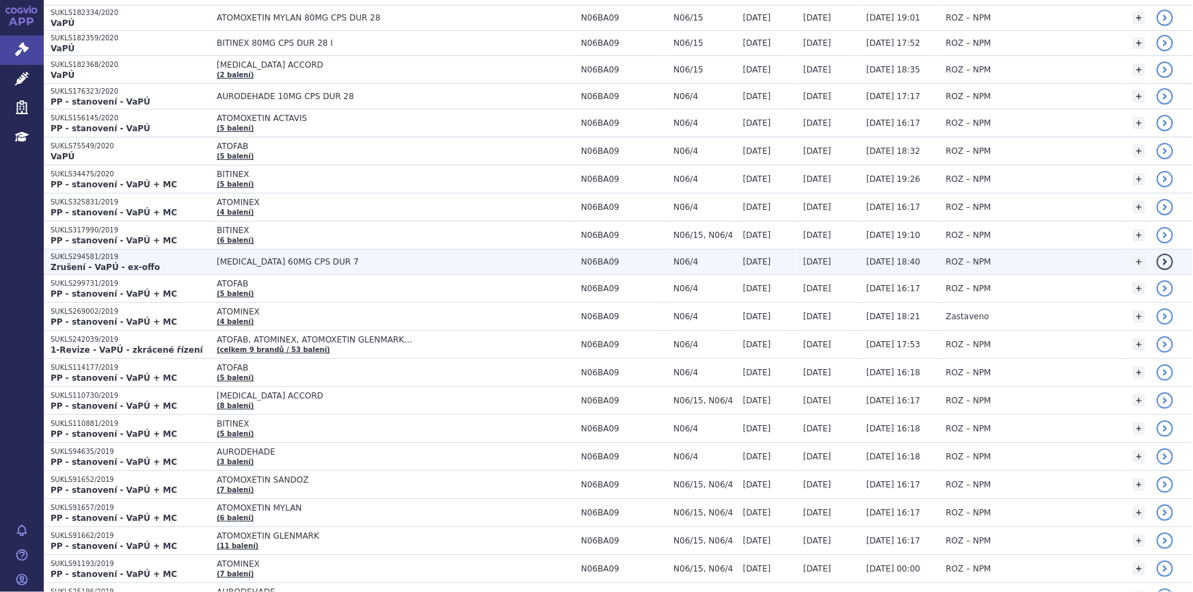
click at [291, 257] on span "[MEDICAL_DATA] 60MG CPS DUR 7" at bounding box center [388, 262] width 342 height 10
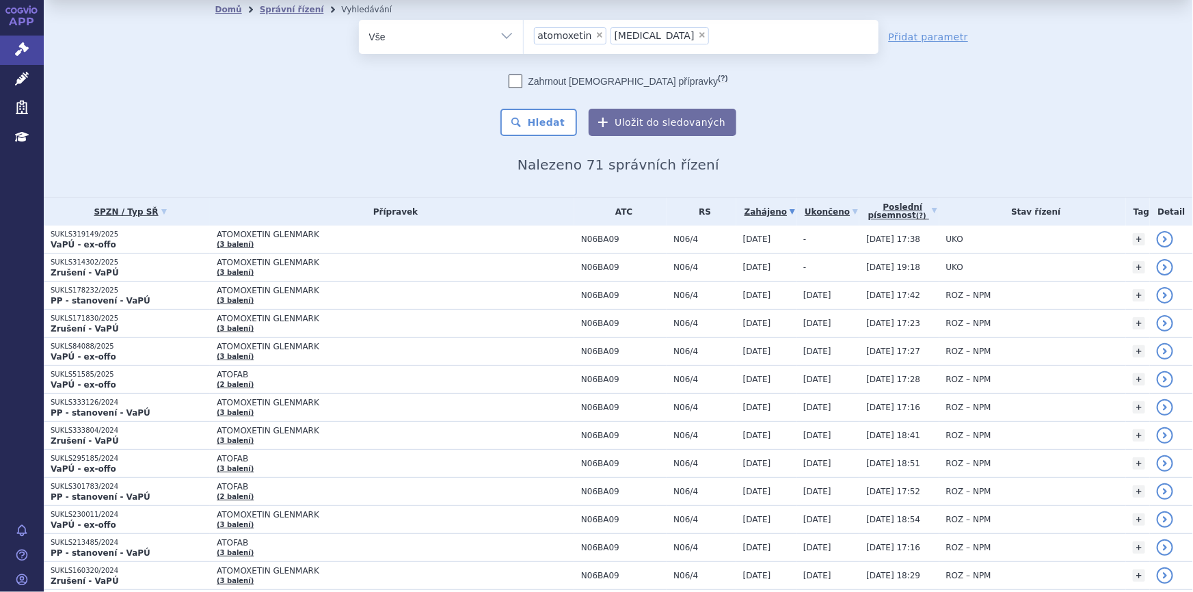
scroll to position [0, 0]
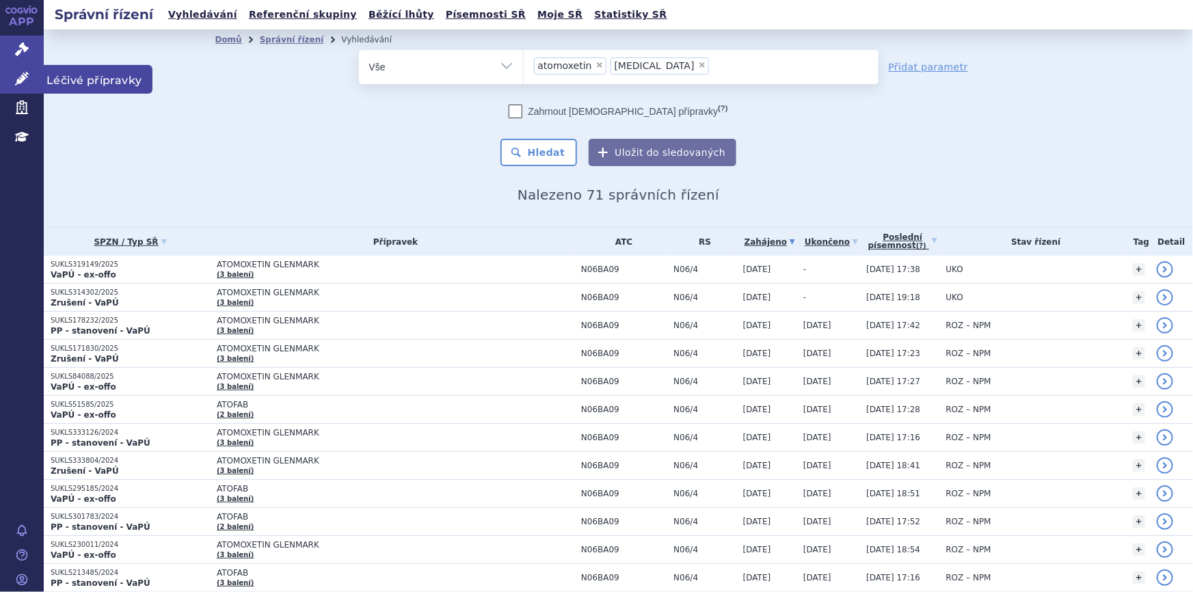
click at [23, 79] on icon at bounding box center [22, 79] width 14 height 14
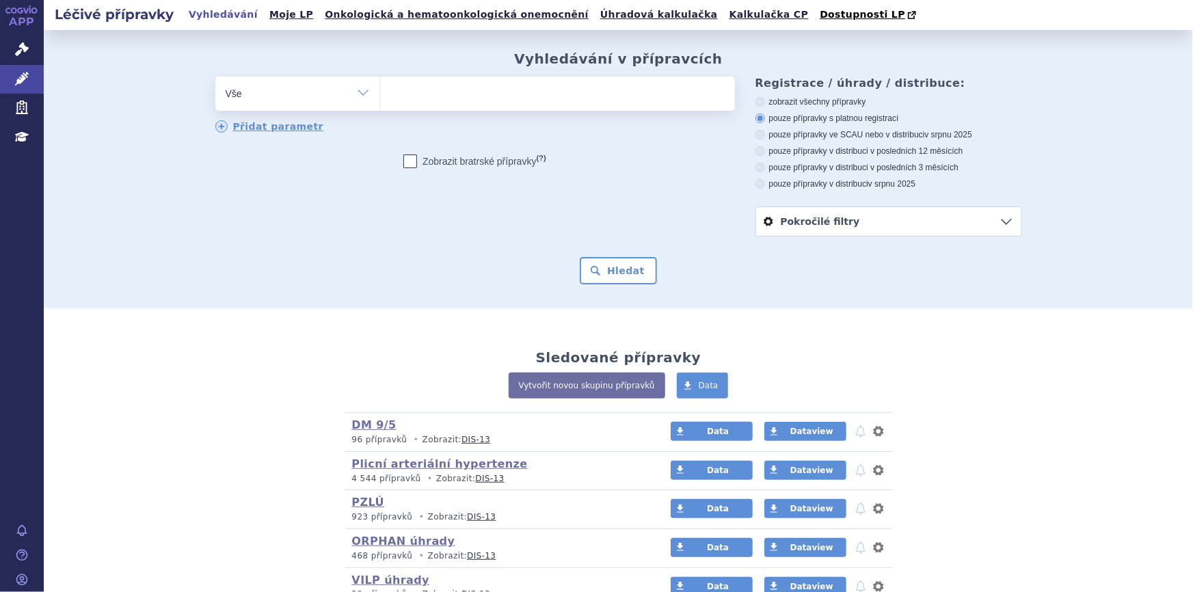
click at [421, 103] on ul at bounding box center [557, 91] width 355 height 29
click at [380, 103] on select at bounding box center [380, 93] width 1 height 34
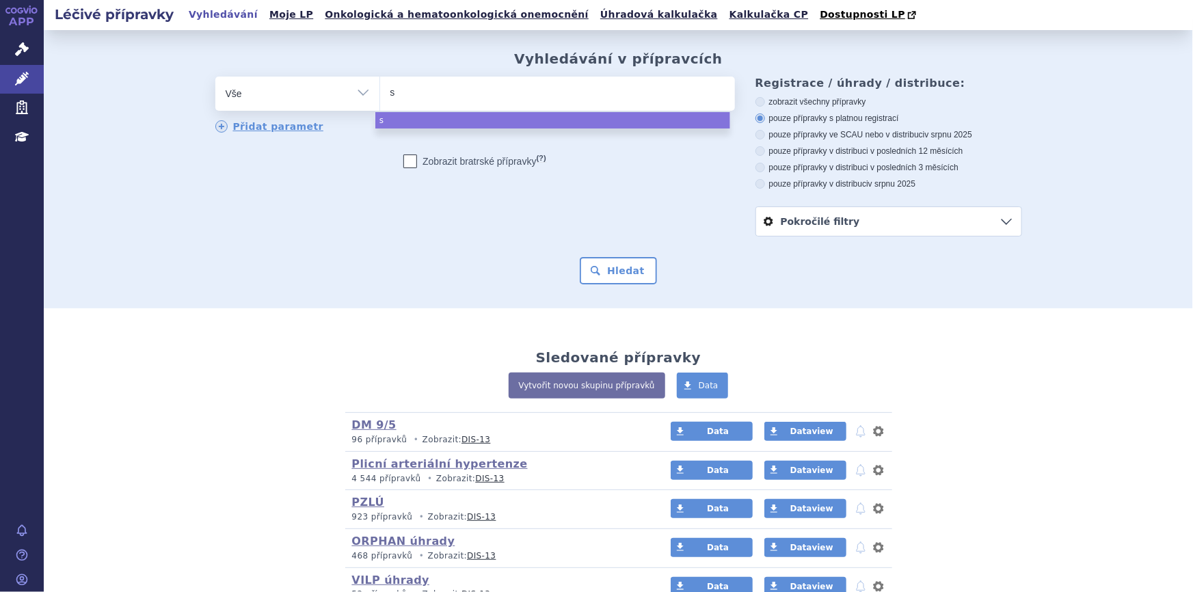
type input "st"
type input "stra"
type input "stratt"
type input "stratter"
type input "[MEDICAL_DATA]"
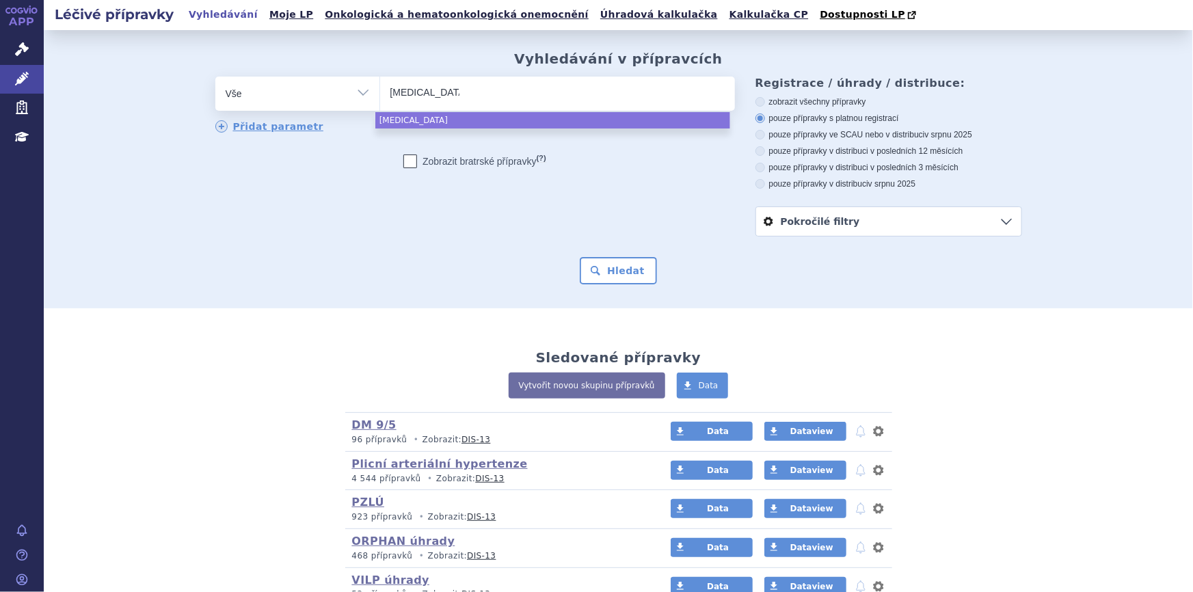
select select "[MEDICAL_DATA]"
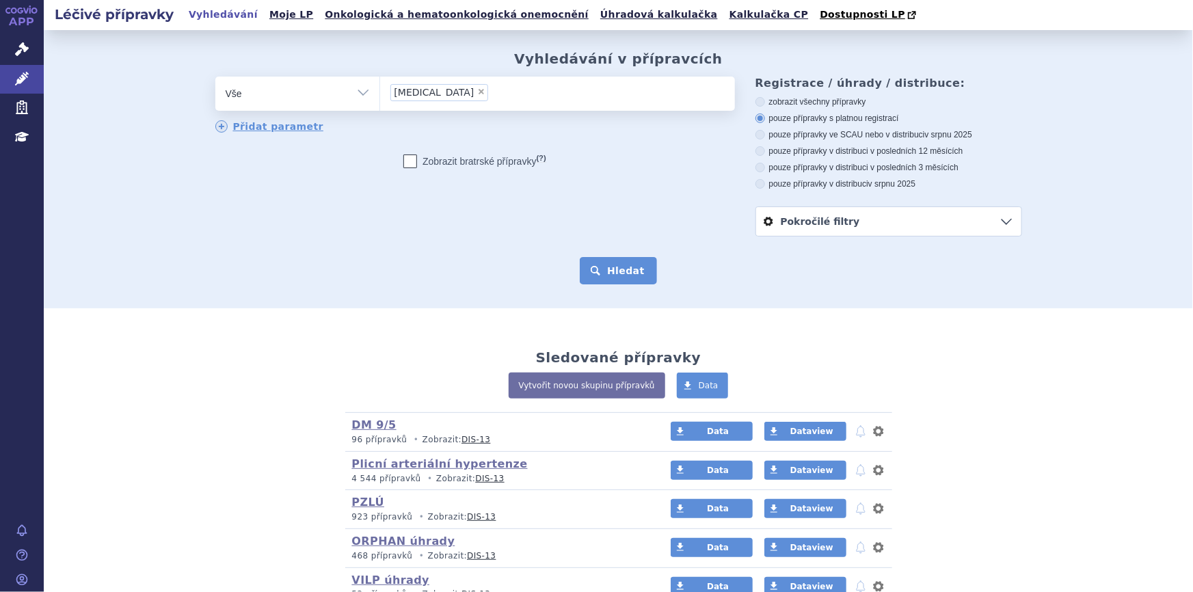
click at [593, 261] on button "Hledat" at bounding box center [618, 270] width 77 height 27
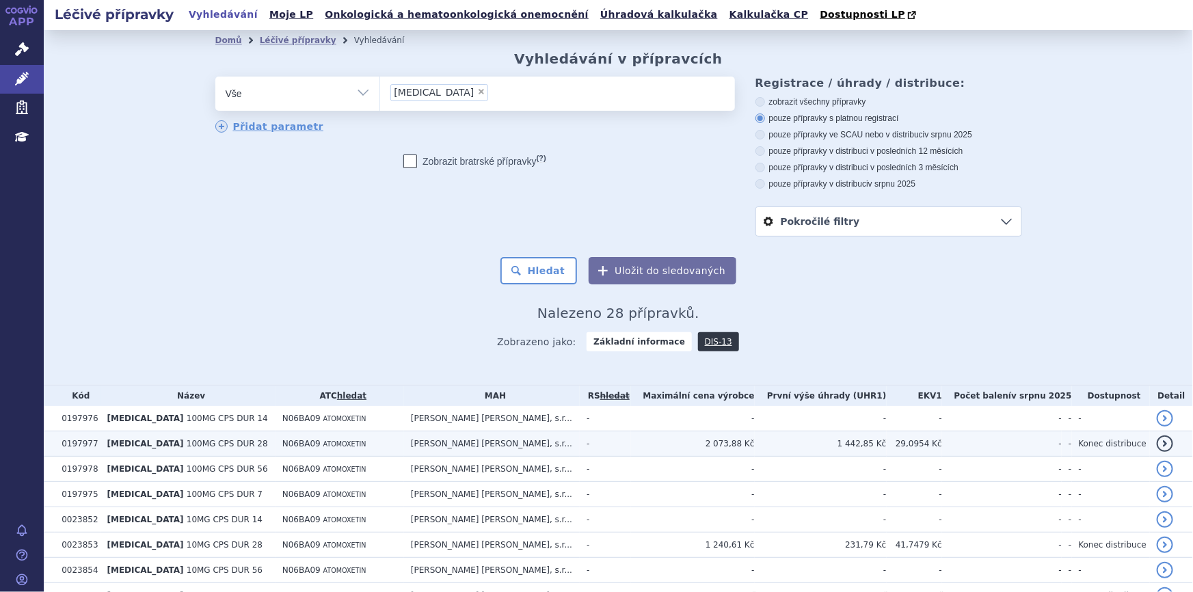
click at [276, 447] on td "N06BA09 ATOMOXETIN" at bounding box center [340, 444] width 129 height 25
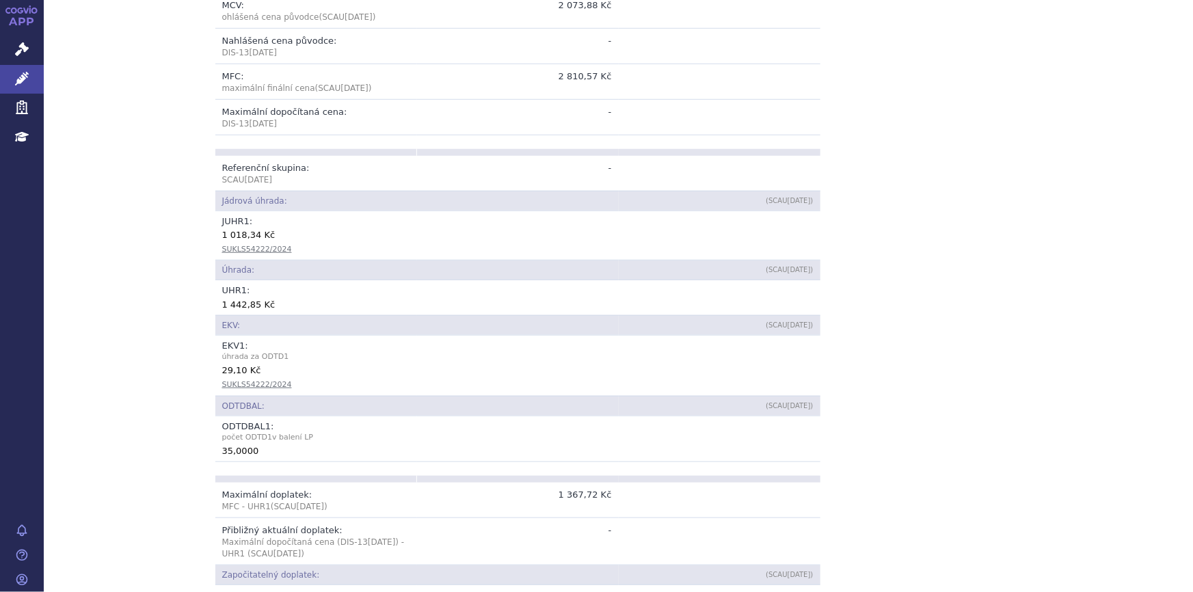
scroll to position [497, 0]
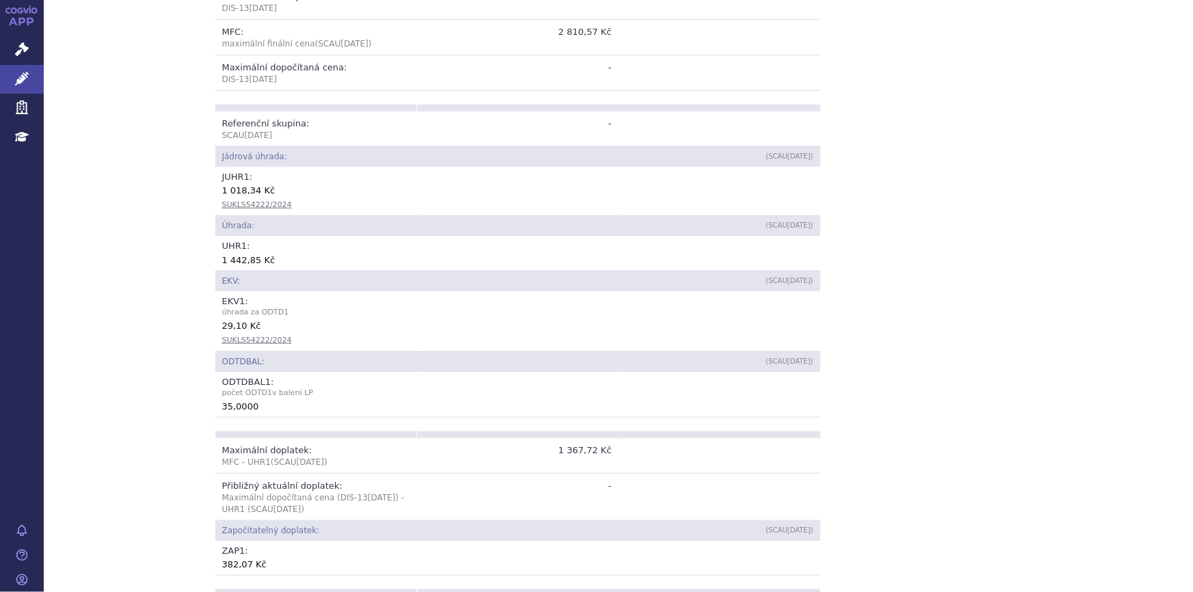
click at [960, 317] on div "Přehled Kód: 0197977 Název + doplněk názvu: [MEDICAL_DATA] 100MG CPS DUR 28 ATC…" at bounding box center [619, 447] width 862 height 1447
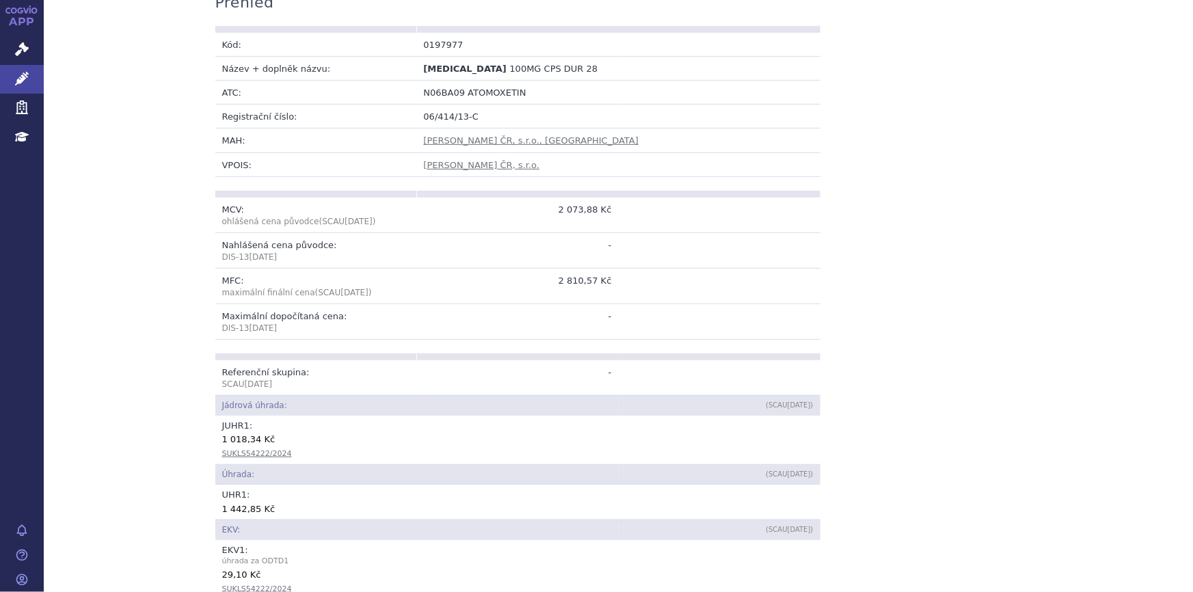
scroll to position [0, 0]
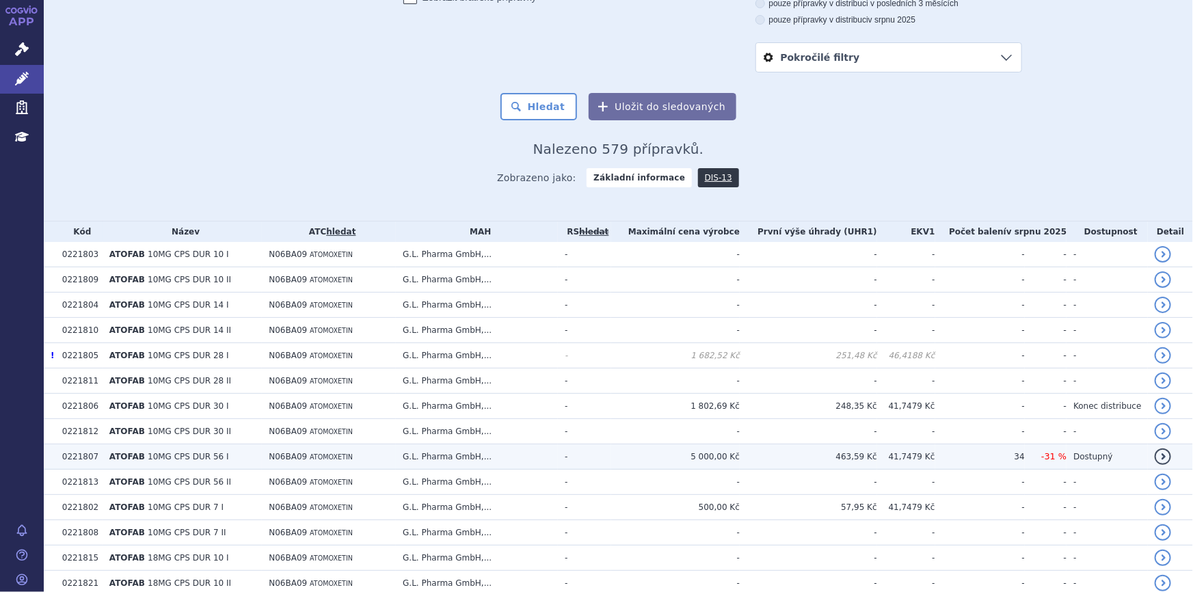
scroll to position [186, 0]
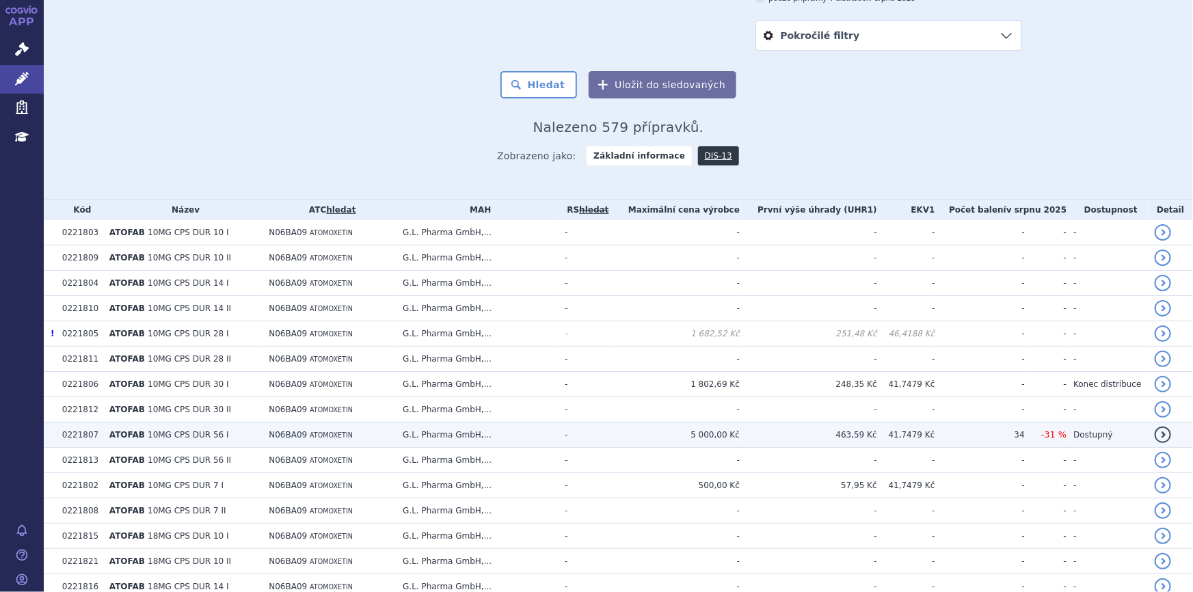
drag, startPoint x: 564, startPoint y: 433, endPoint x: 487, endPoint y: 432, distance: 77.3
click at [487, 432] on td "G.L. Pharma GmbH,..." at bounding box center [477, 435] width 162 height 25
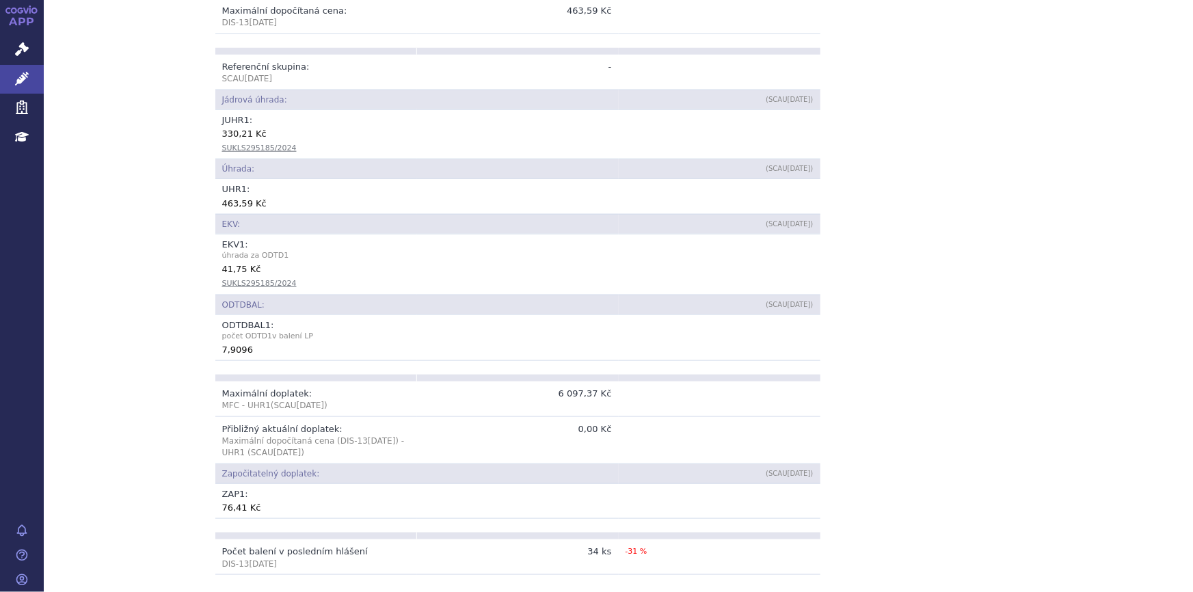
scroll to position [559, 0]
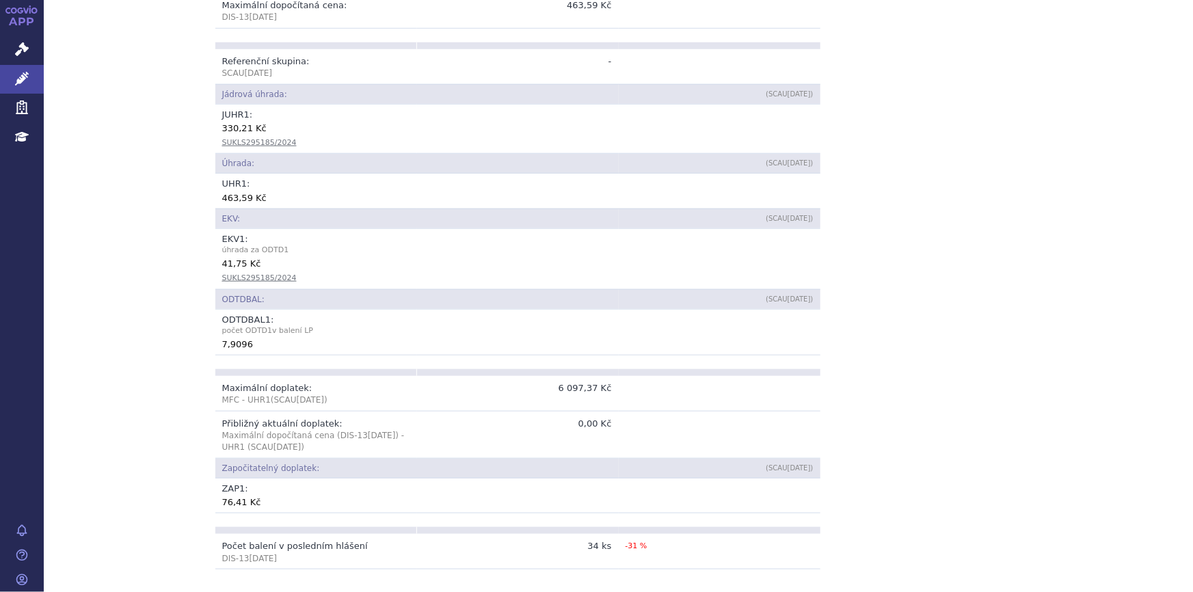
click at [248, 512] on td "ZAP 1 : 76,41 Kč" at bounding box center [517, 496] width 605 height 34
click at [236, 504] on div "76,41 Kč" at bounding box center [518, 502] width 592 height 14
click at [230, 498] on div "76,41 Kč" at bounding box center [518, 502] width 592 height 14
click at [672, 325] on span "počet ODTD 1 v balení LP" at bounding box center [518, 331] width 592 height 12
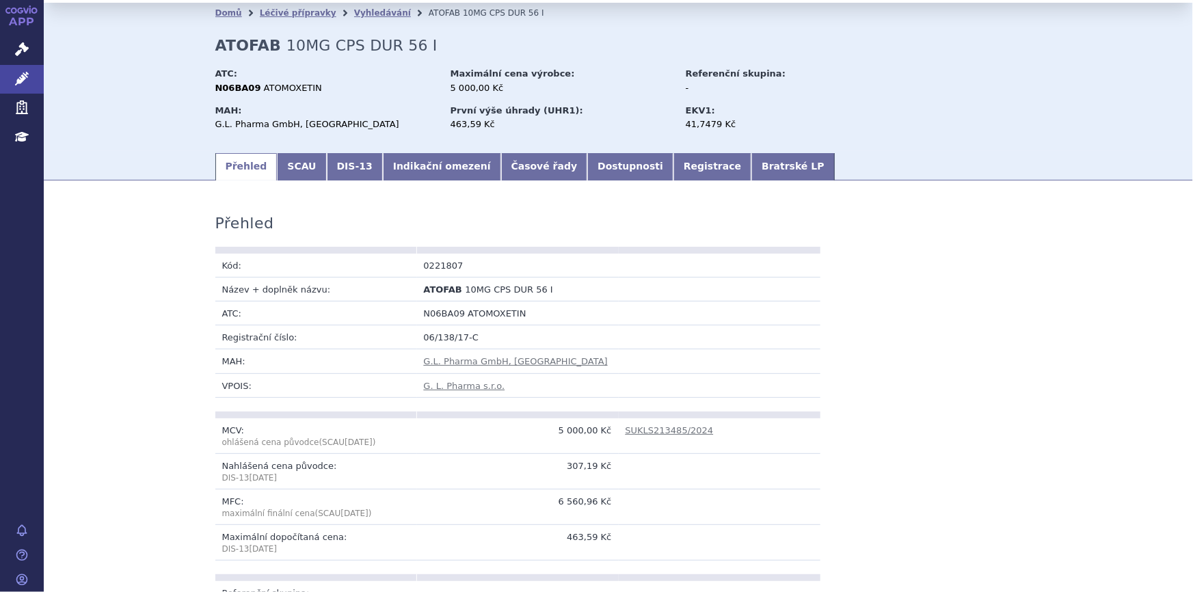
scroll to position [0, 0]
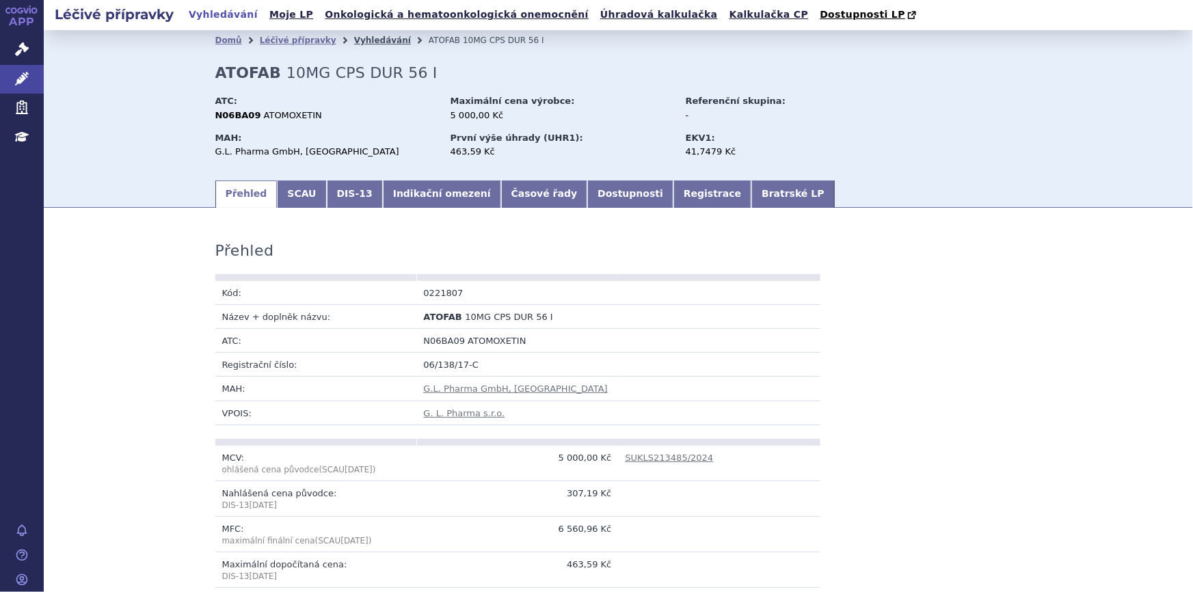
click at [354, 40] on link "Vyhledávání" at bounding box center [382, 41] width 57 height 10
click at [356, 42] on link "Vyhledávání" at bounding box center [382, 41] width 57 height 10
click at [21, 77] on icon at bounding box center [22, 79] width 14 height 14
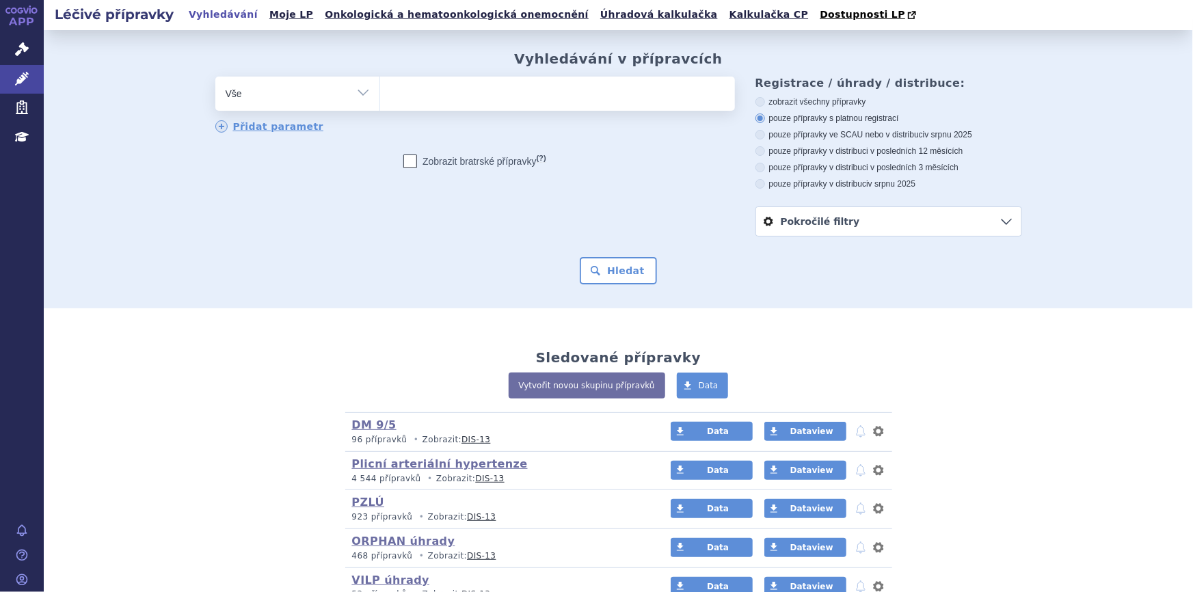
type input "N02BF01"
select select "N02BF01"
click at [594, 269] on button "Hledat" at bounding box center [618, 270] width 77 height 27
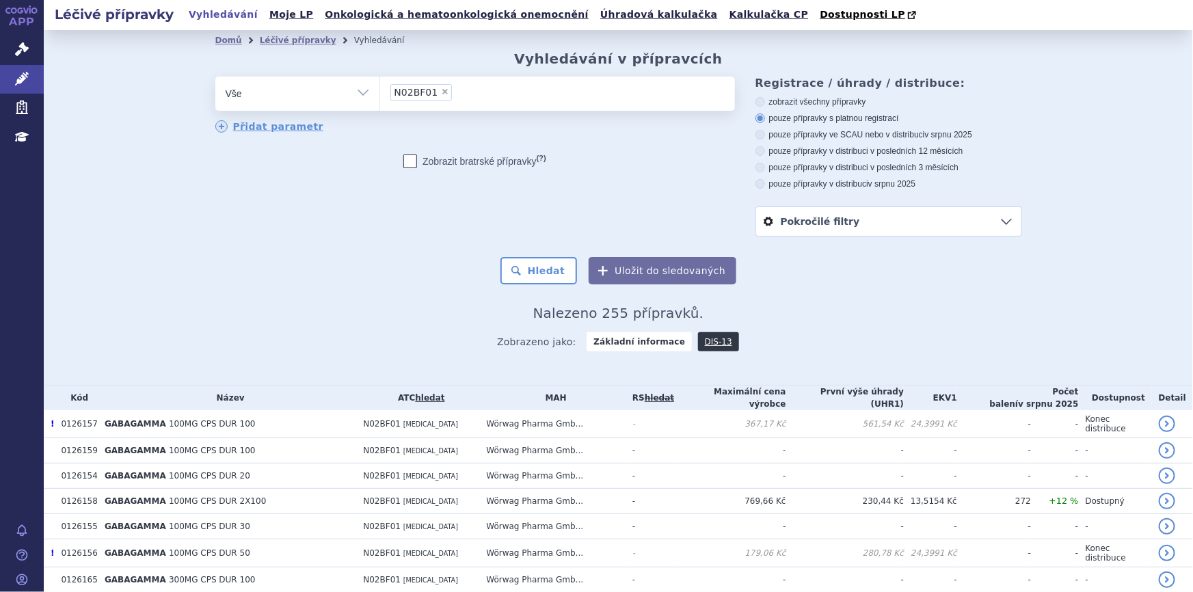
click at [330, 311] on h2 "Nalezeno 255 přípravků." at bounding box center [618, 313] width 807 height 16
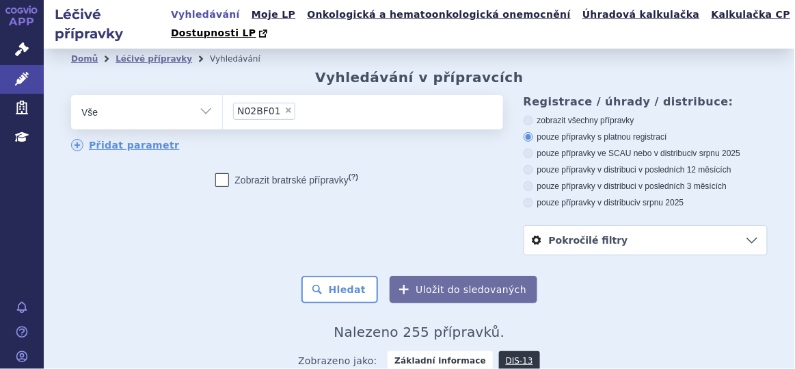
click at [285, 112] on span "×" at bounding box center [289, 110] width 8 height 8
click at [223, 112] on select "N02BF01" at bounding box center [222, 111] width 1 height 34
select select
paste input "0023853"
type input "0023853"
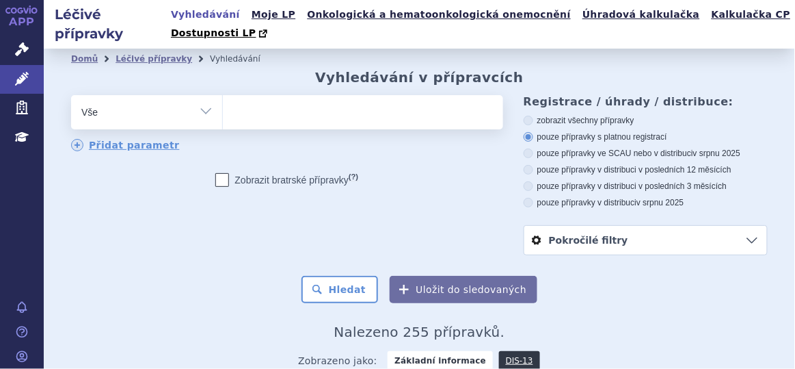
select select "0023853"
click at [328, 283] on button "Hledat" at bounding box center [340, 289] width 77 height 27
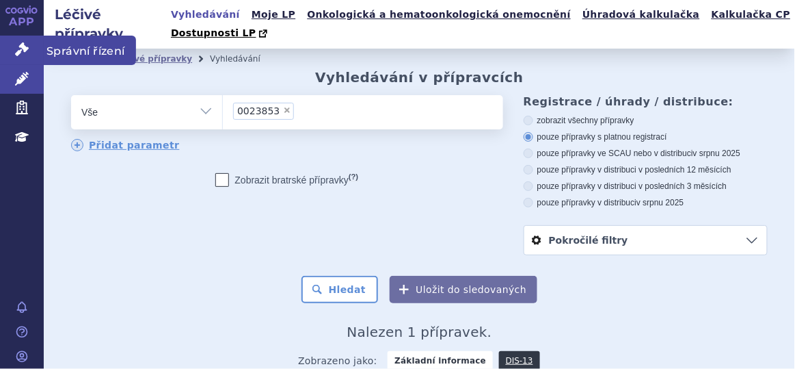
click at [23, 49] on icon at bounding box center [22, 49] width 14 height 14
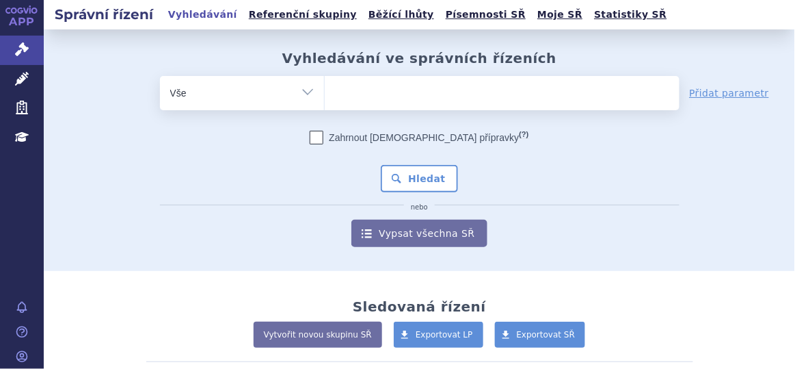
click at [375, 88] on ul at bounding box center [502, 90] width 355 height 29
click at [325, 88] on select at bounding box center [324, 92] width 1 height 34
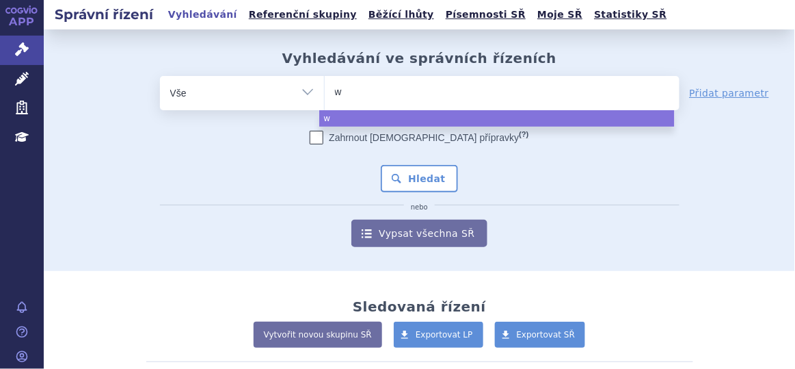
type input "wi"
type input "win"
type input "winr"
type input "winrev"
type input "winreva"
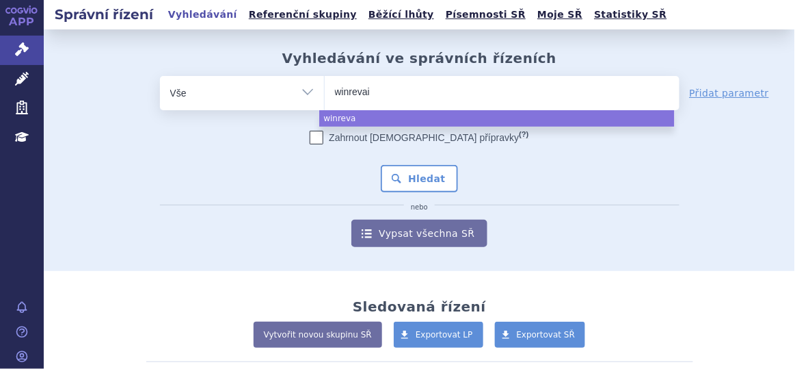
type input "winrevair"
select select "winrevair"
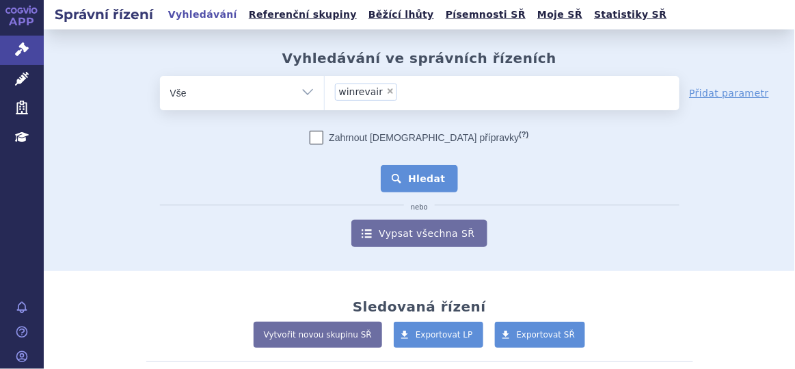
click at [423, 178] on button "Hledat" at bounding box center [419, 178] width 77 height 27
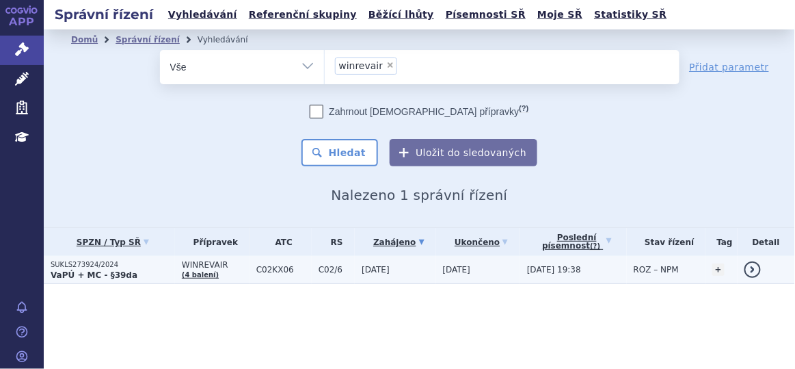
click at [294, 276] on td "C02KX06" at bounding box center [281, 270] width 62 height 28
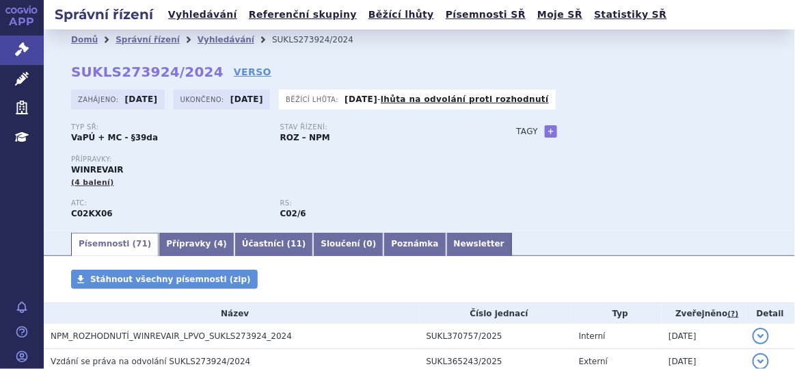
scroll to position [1, 0]
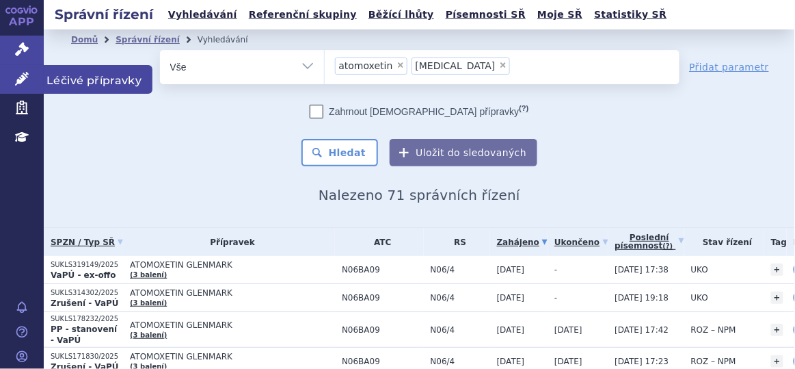
click at [27, 78] on icon at bounding box center [22, 79] width 14 height 14
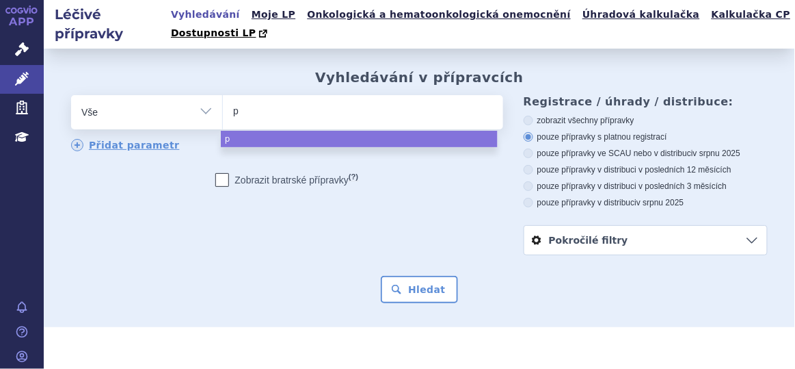
type input "pr"
type input "pre"
type input "preg"
type input "prega"
type input "pregab"
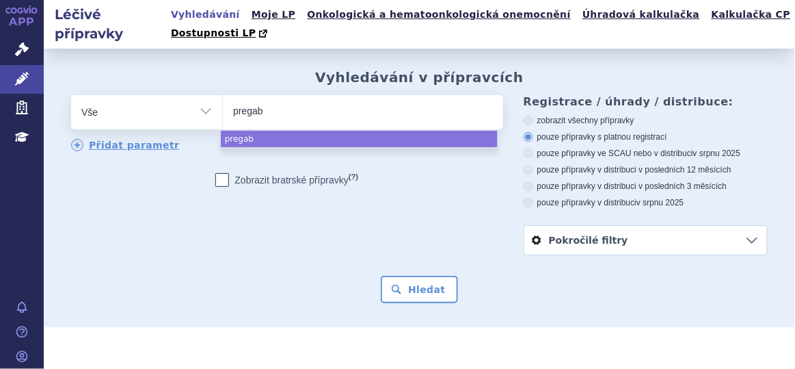
type input "pregaba"
type input "pregabal"
type input "pregabali"
type input "pregabalim"
type input "pregabali"
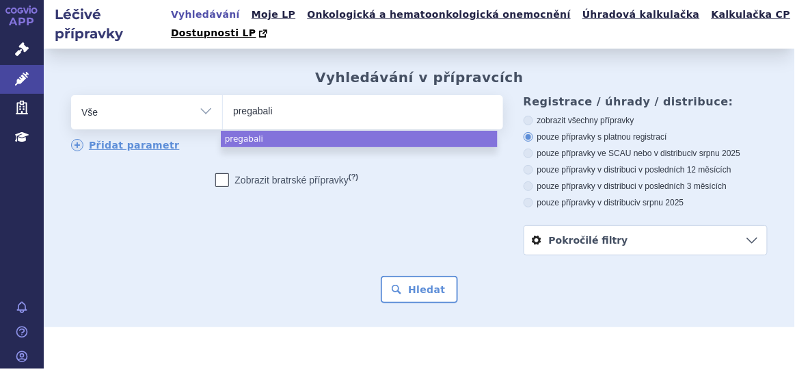
type input "[MEDICAL_DATA]"
select select "[MEDICAL_DATA]"
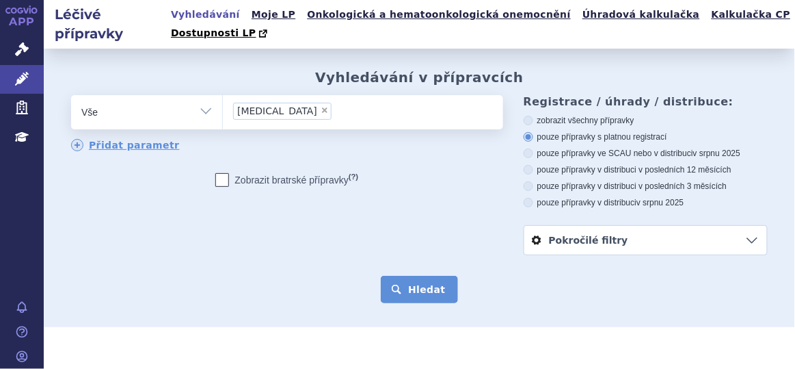
click at [405, 298] on button "Hledat" at bounding box center [419, 289] width 77 height 27
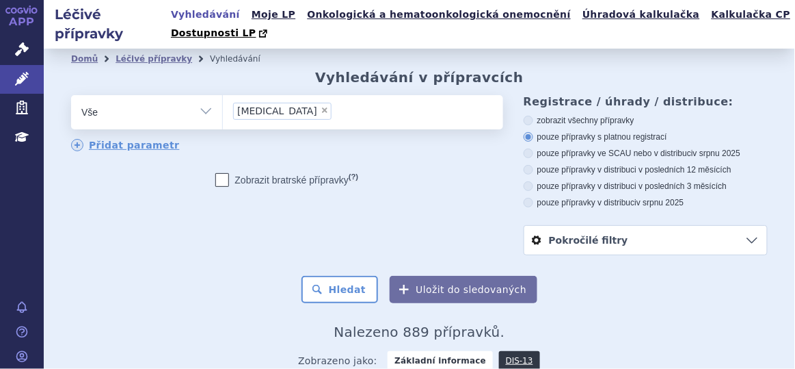
click at [321, 112] on span "×" at bounding box center [325, 110] width 8 height 8
click at [223, 112] on select "[MEDICAL_DATA]" at bounding box center [222, 111] width 1 height 34
select select
click at [285, 112] on ul at bounding box center [361, 109] width 277 height 29
click at [223, 112] on select "[MEDICAL_DATA]" at bounding box center [222, 111] width 1 height 34
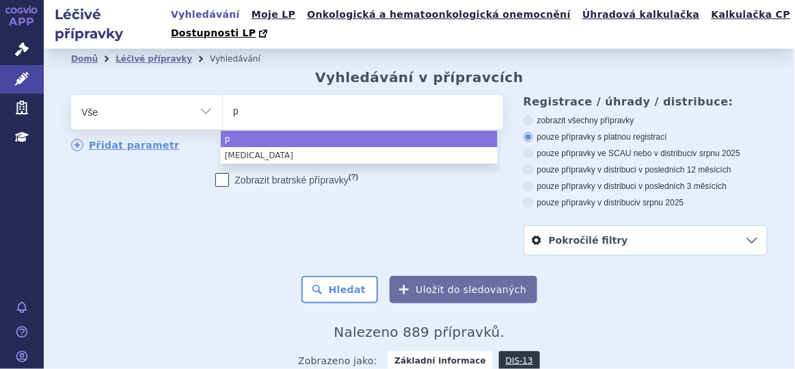
type input "pr"
type input "pra"
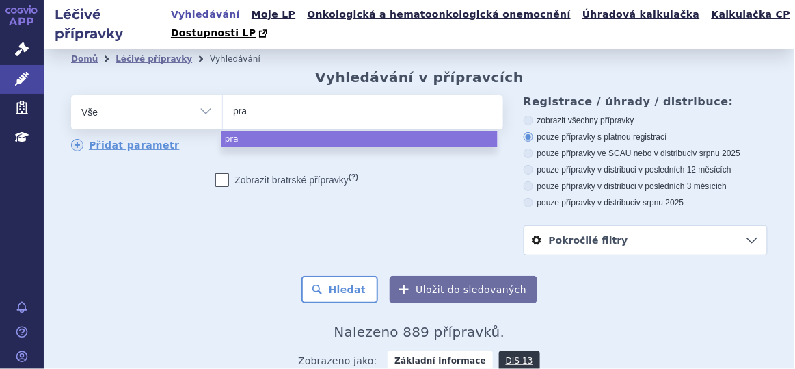
type input "prag"
type input "pragi"
type input "pragiol"
type input "pragiola"
select select "pragiola"
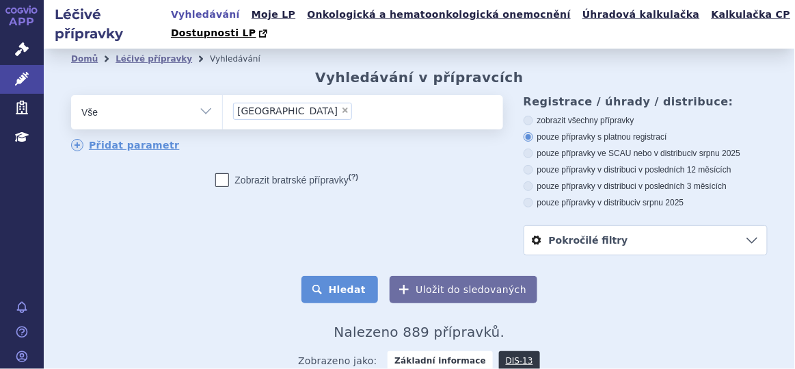
click at [340, 289] on button "Hledat" at bounding box center [340, 289] width 77 height 27
click at [341, 109] on span "×" at bounding box center [345, 110] width 8 height 8
click at [223, 109] on select "pragiola" at bounding box center [222, 111] width 1 height 34
select select
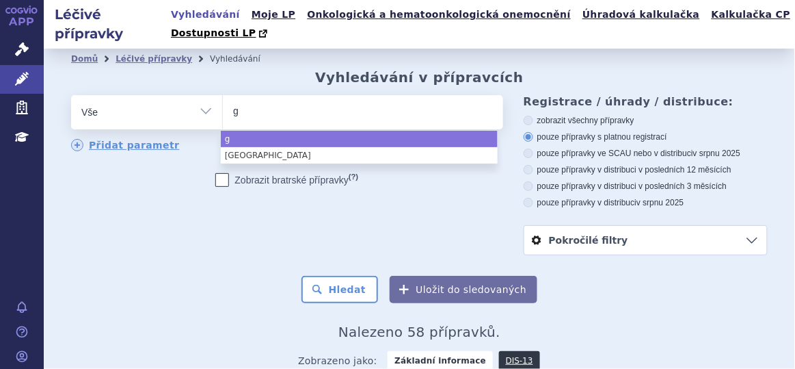
type input "ga"
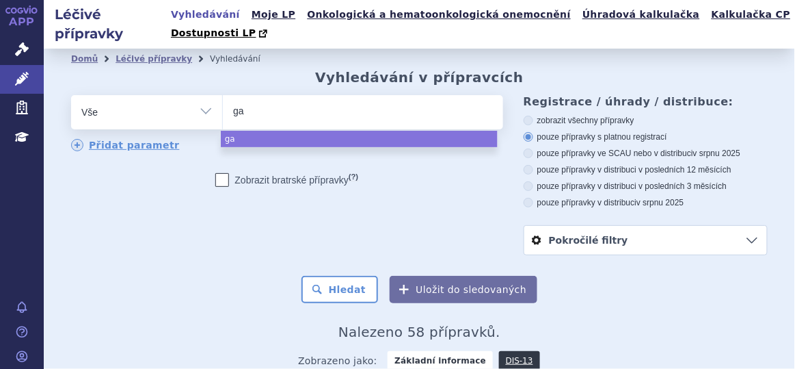
type input "gab"
type input "gaba"
type input "gabap"
type input "gabape"
type input "gabapen"
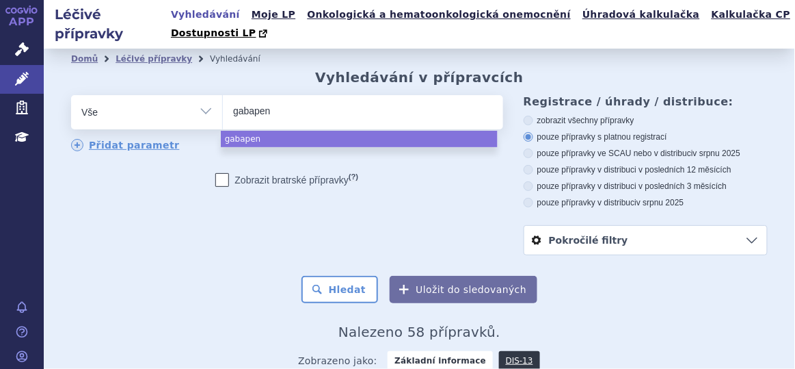
type input "gabapent"
type input "gabapenti"
type input "[MEDICAL_DATA]"
select select "[MEDICAL_DATA]"
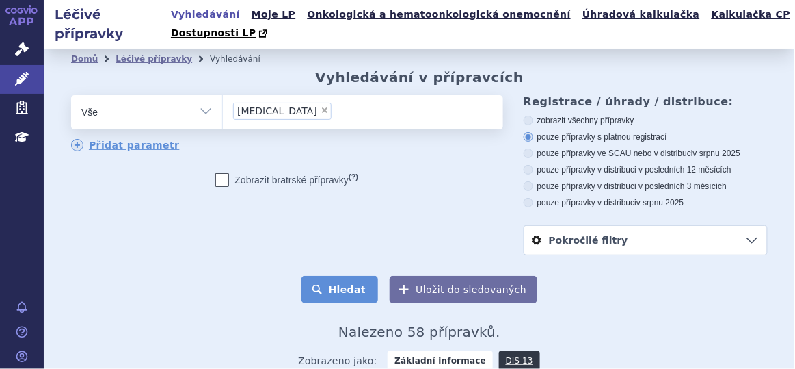
click at [329, 293] on button "Hledat" at bounding box center [340, 289] width 77 height 27
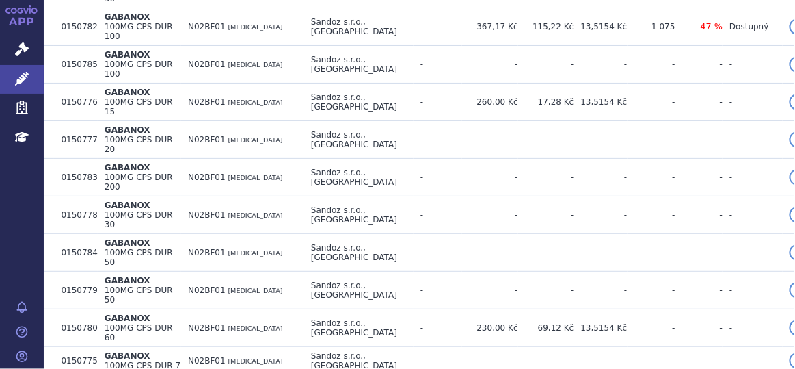
scroll to position [1177, 0]
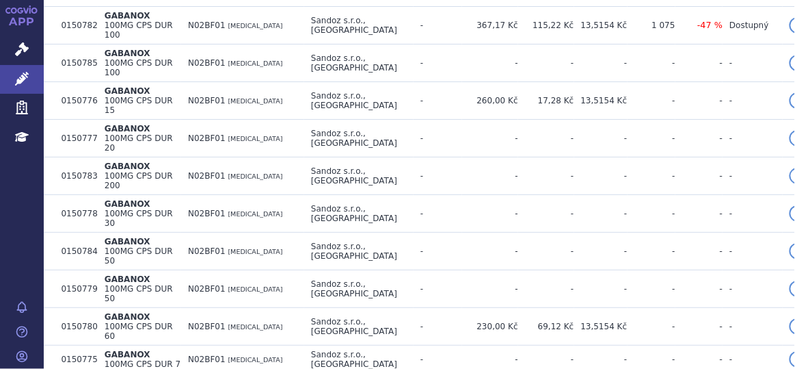
drag, startPoint x: 196, startPoint y: 250, endPoint x: 227, endPoint y: 254, distance: 31.6
copy span "N02BF01"
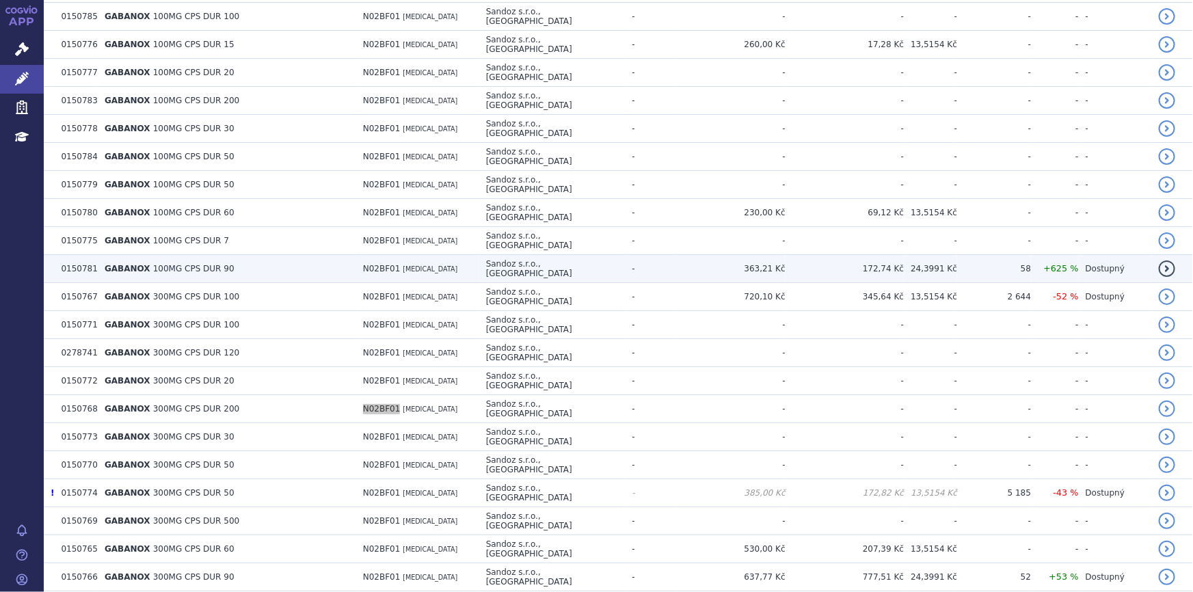
scroll to position [953, 0]
